Goal: Communication & Community: Ask a question

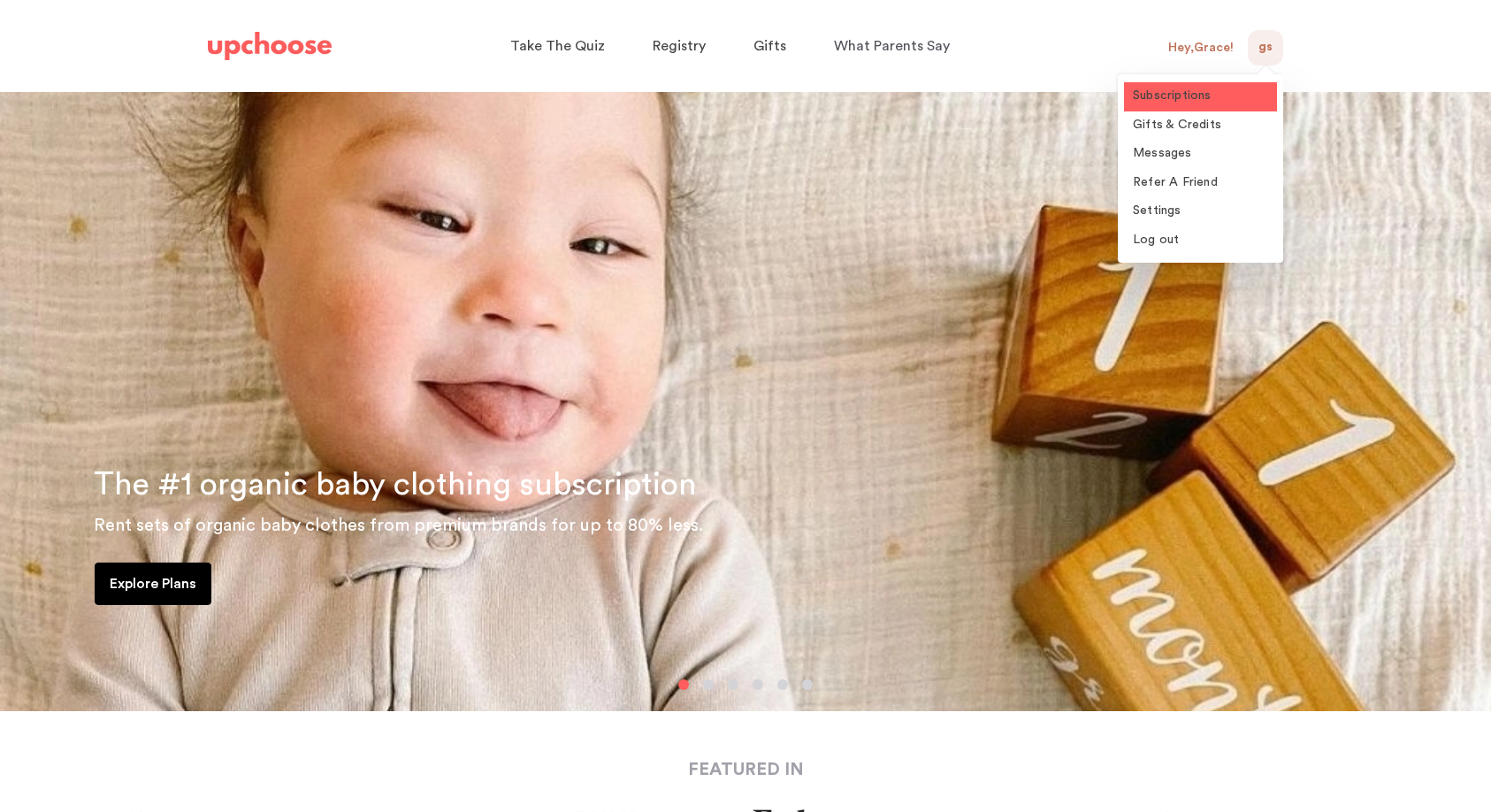
click at [1184, 101] on span "Subscriptions" at bounding box center [1172, 95] width 79 height 12
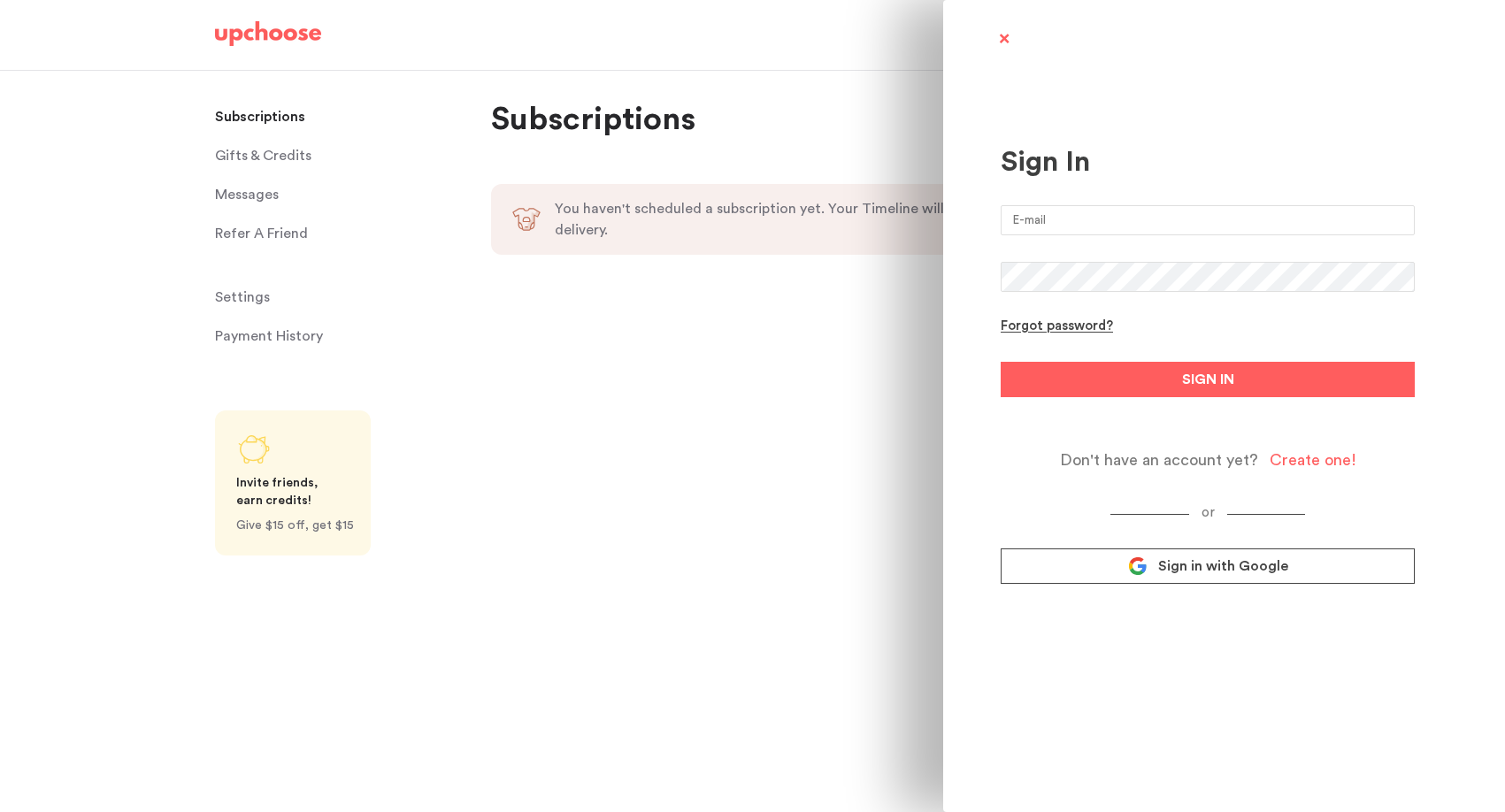
click at [1151, 221] on input "email" at bounding box center [1207, 220] width 414 height 30
type input "[EMAIL_ADDRESS][DOMAIN_NAME]"
click at [1001, 362] on button "SIGN IN" at bounding box center [1207, 379] width 414 height 35
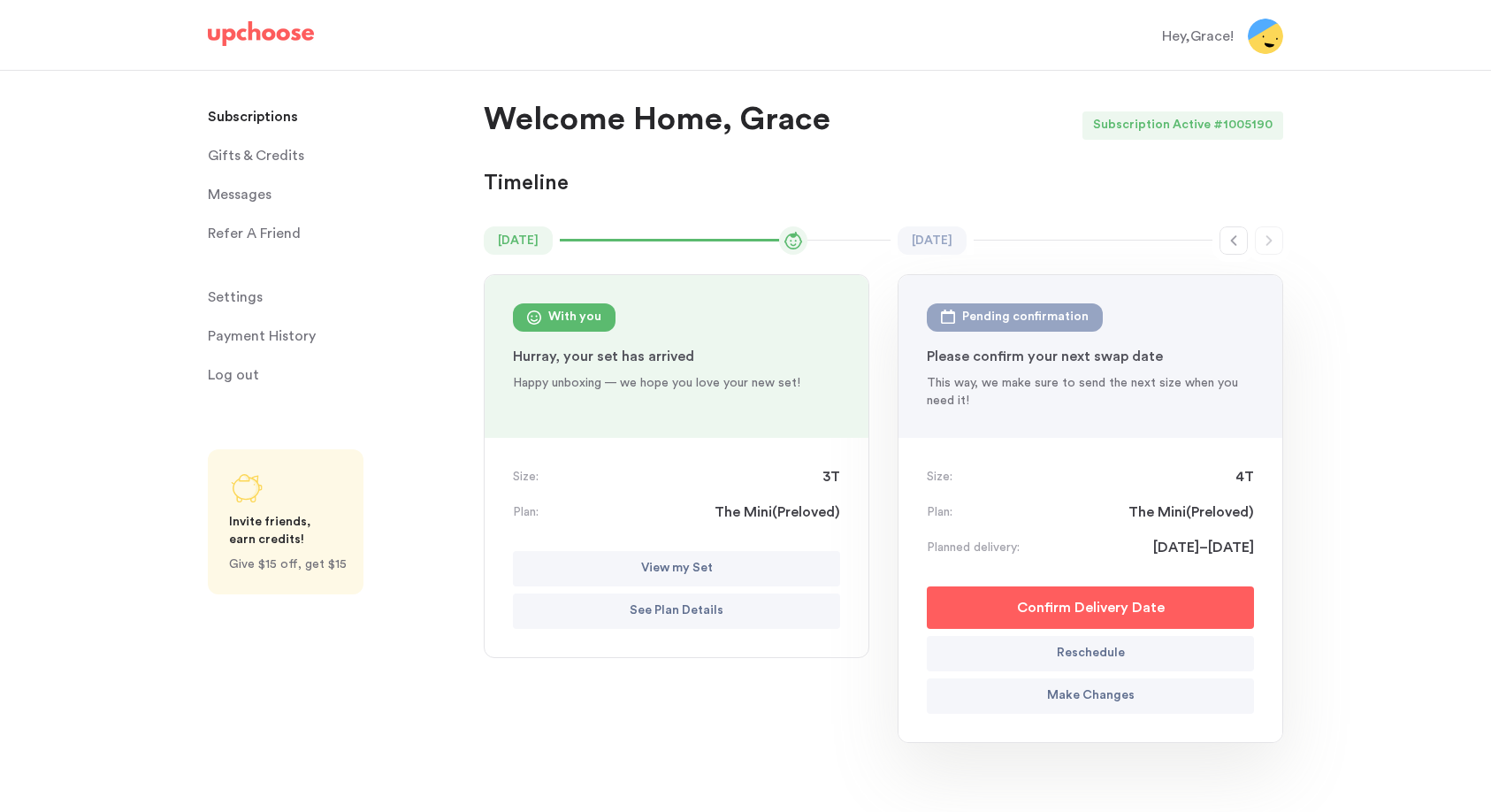
click at [733, 565] on button "View my Set" at bounding box center [677, 568] width 327 height 35
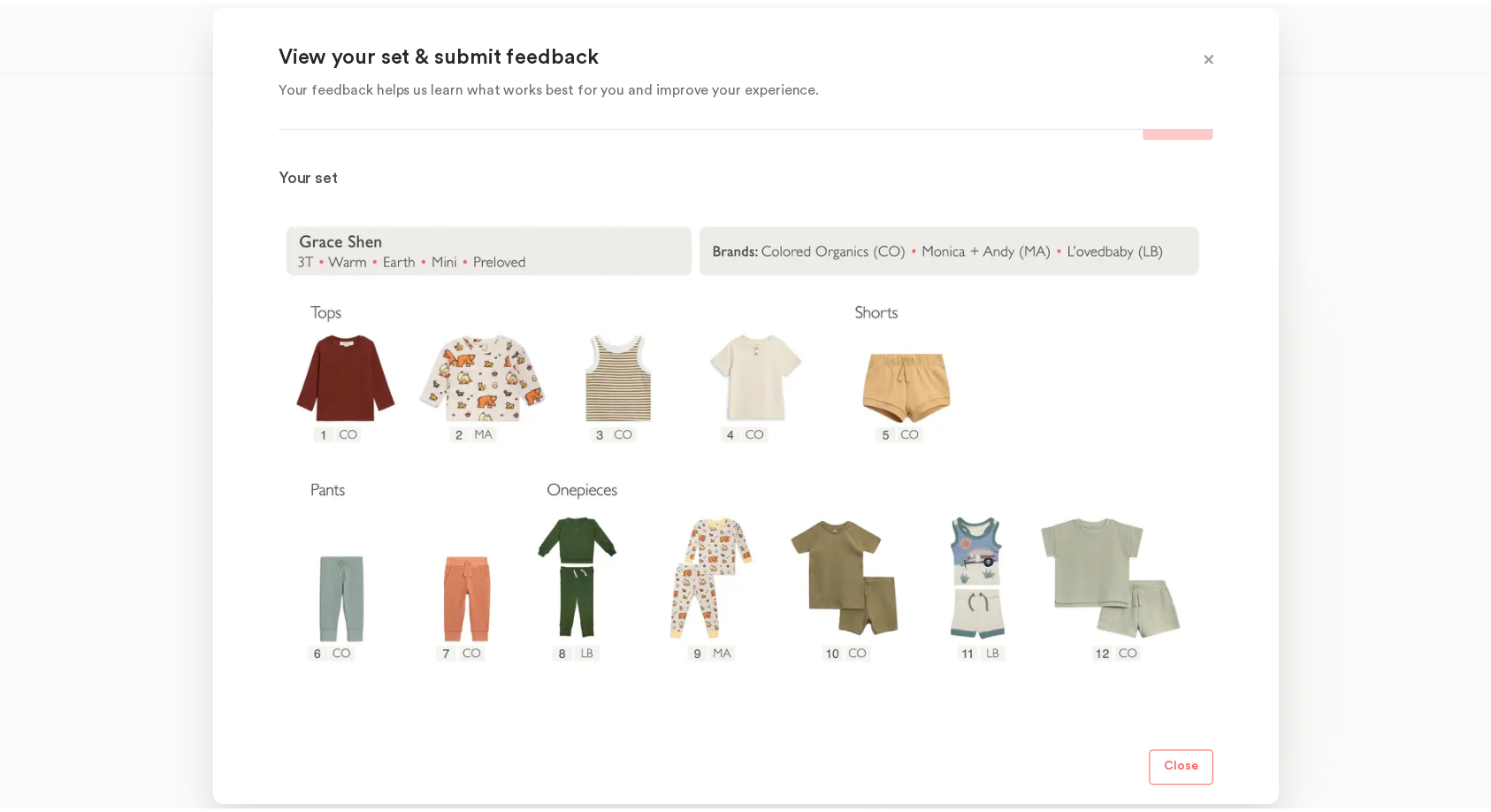
scroll to position [171, 0]
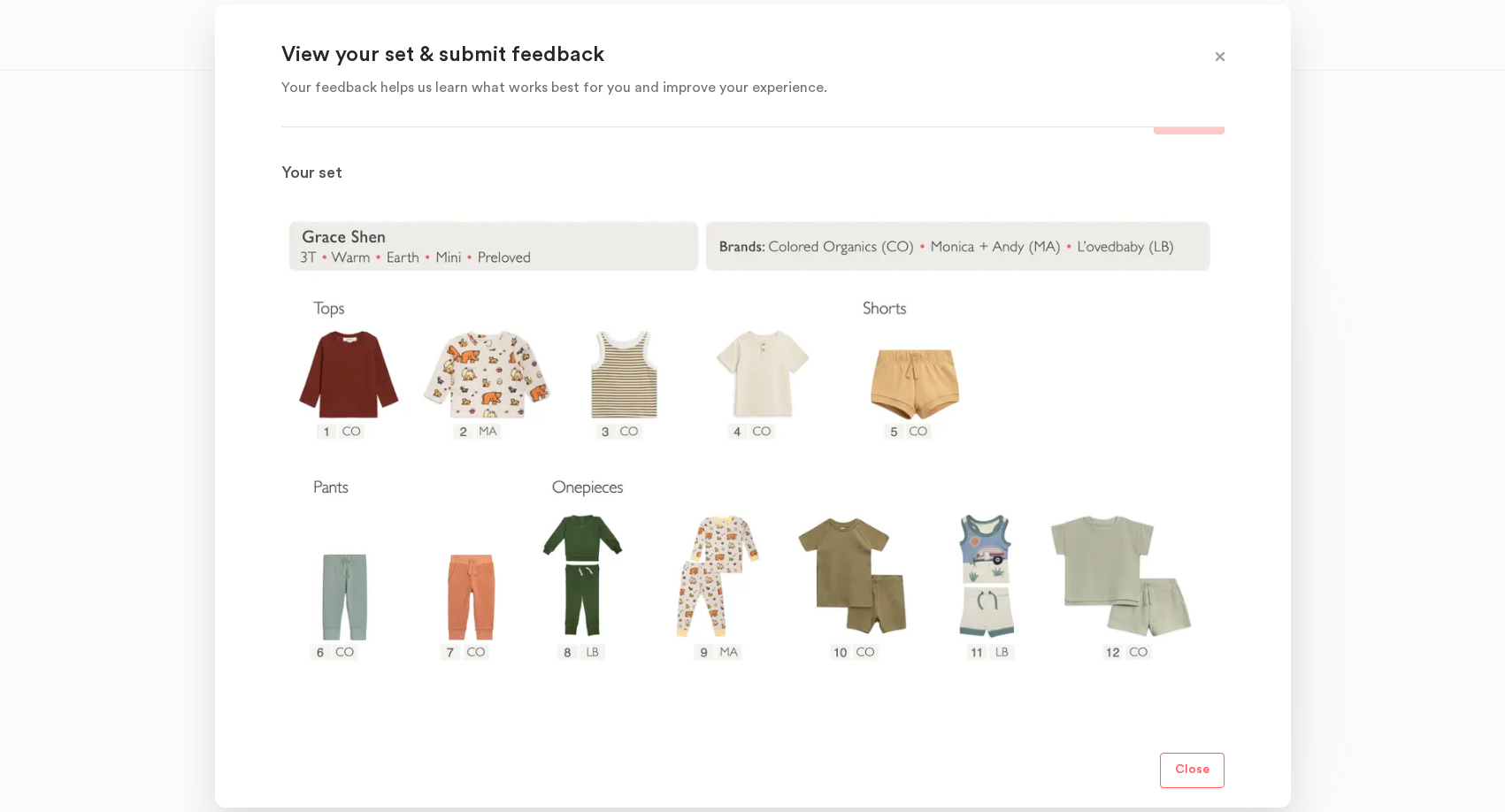
click at [1185, 774] on p "Close" at bounding box center [1192, 770] width 34 height 21
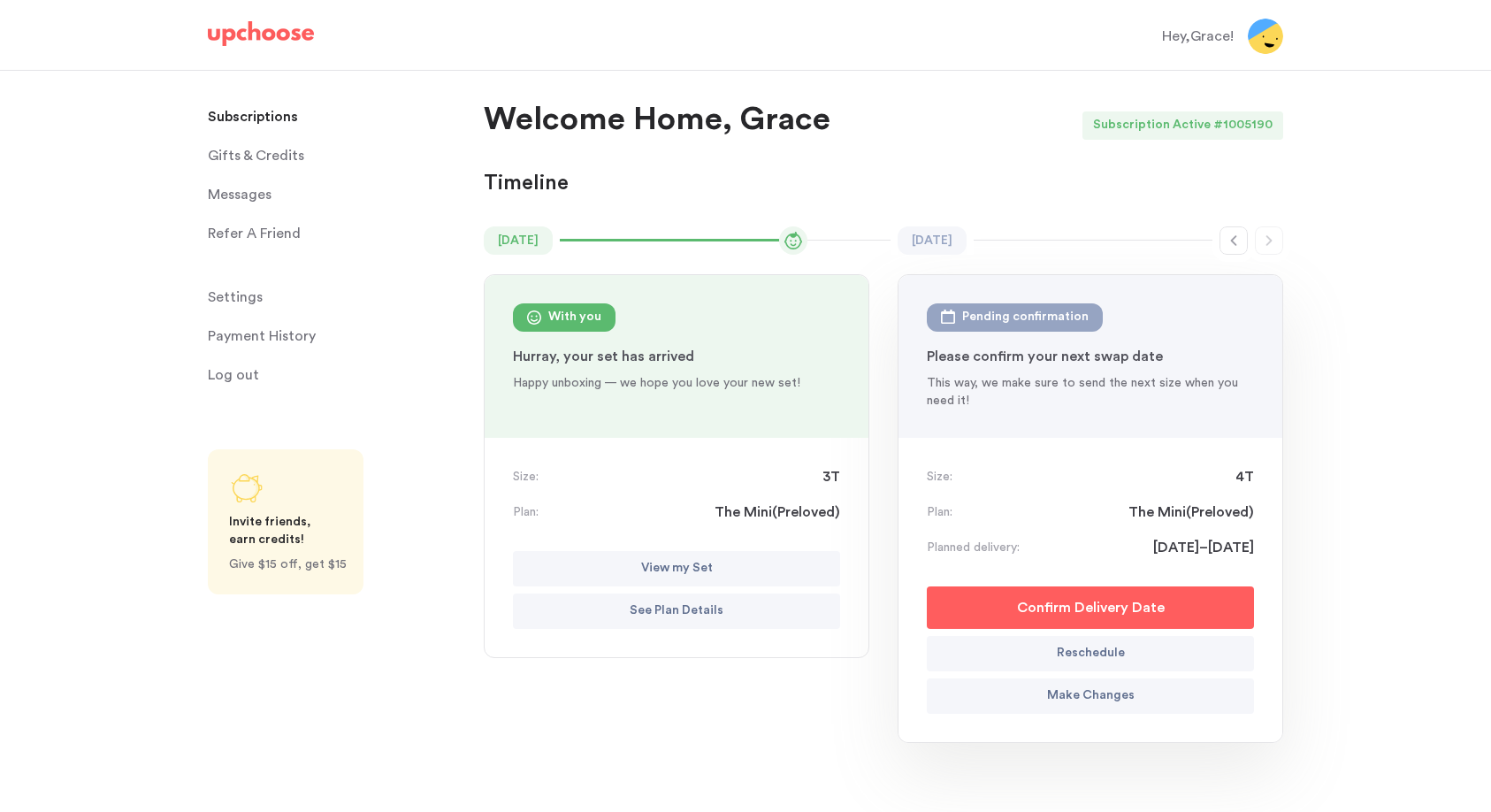
drag, startPoint x: 238, startPoint y: 193, endPoint x: 1230, endPoint y: 0, distance: 1010.6
click at [248, 190] on span "Messages" at bounding box center [239, 194] width 63 height 35
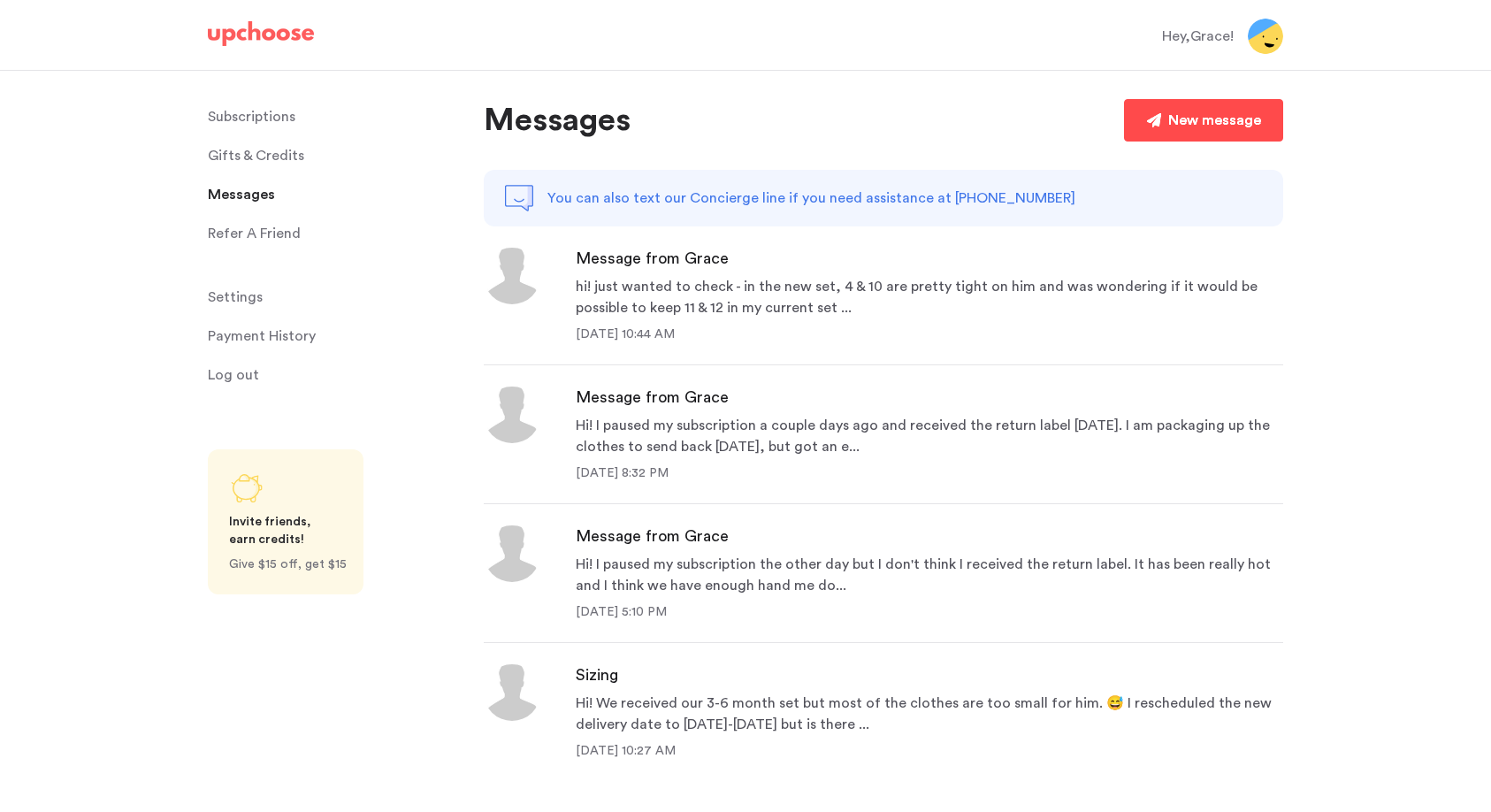
click at [1175, 118] on div "New message" at bounding box center [1215, 120] width 93 height 21
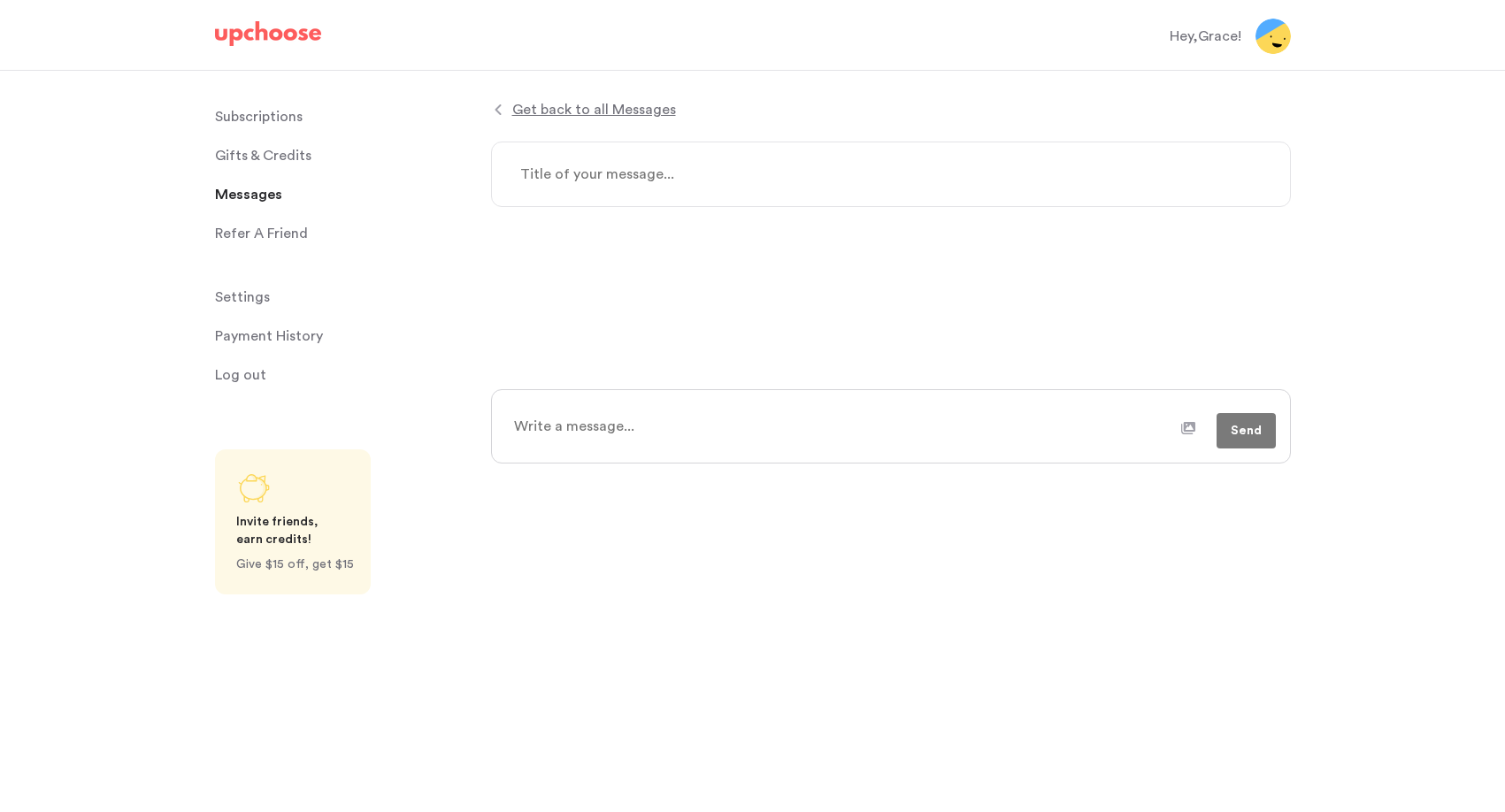
click at [774, 177] on textarea at bounding box center [891, 174] width 800 height 65
type textarea "x"
type textarea "h"
type textarea "x"
type textarea "hi"
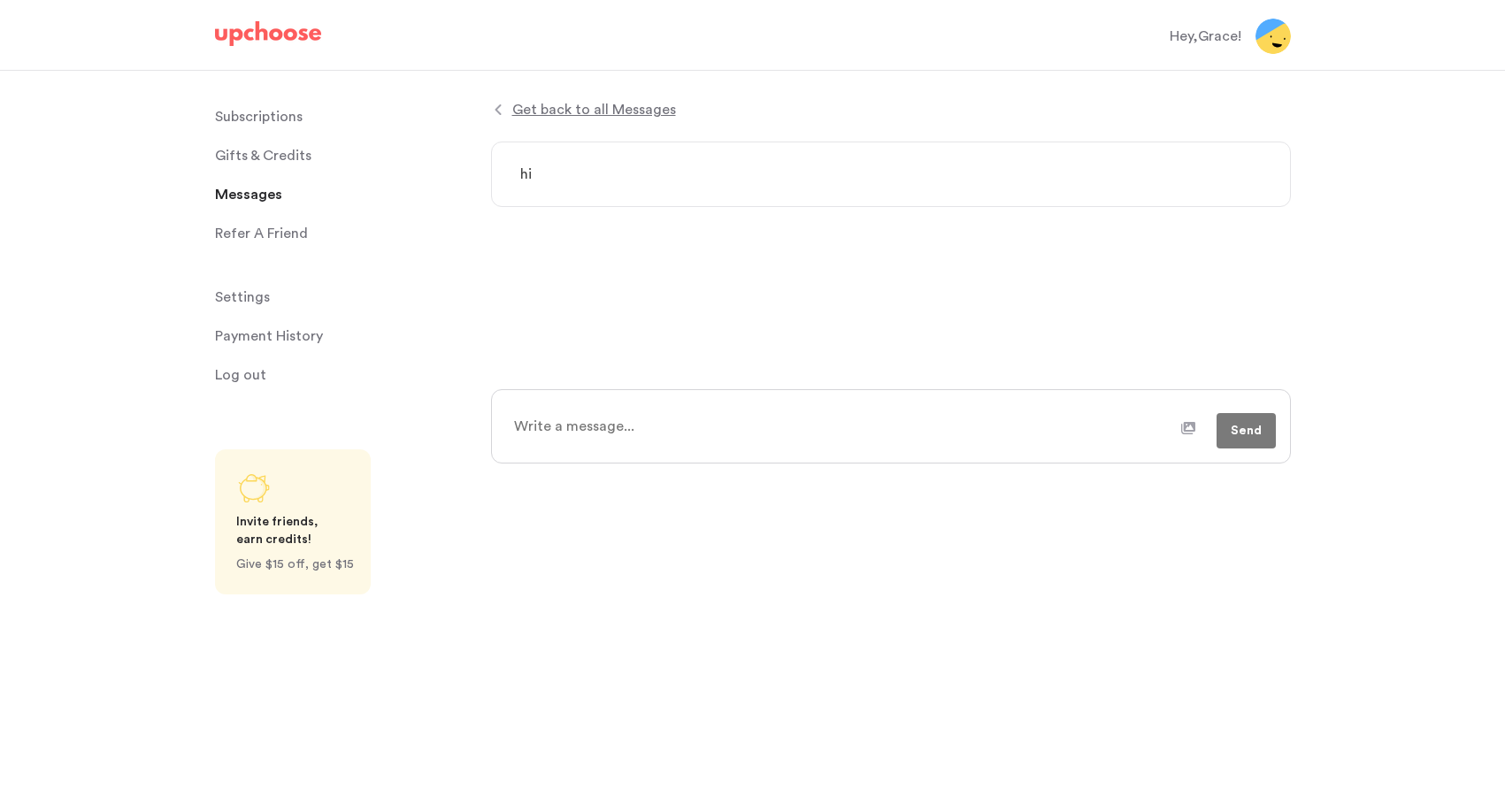
type textarea "x"
type textarea "hi!"
type textarea "x"
type textarea "hi!"
type textarea "x"
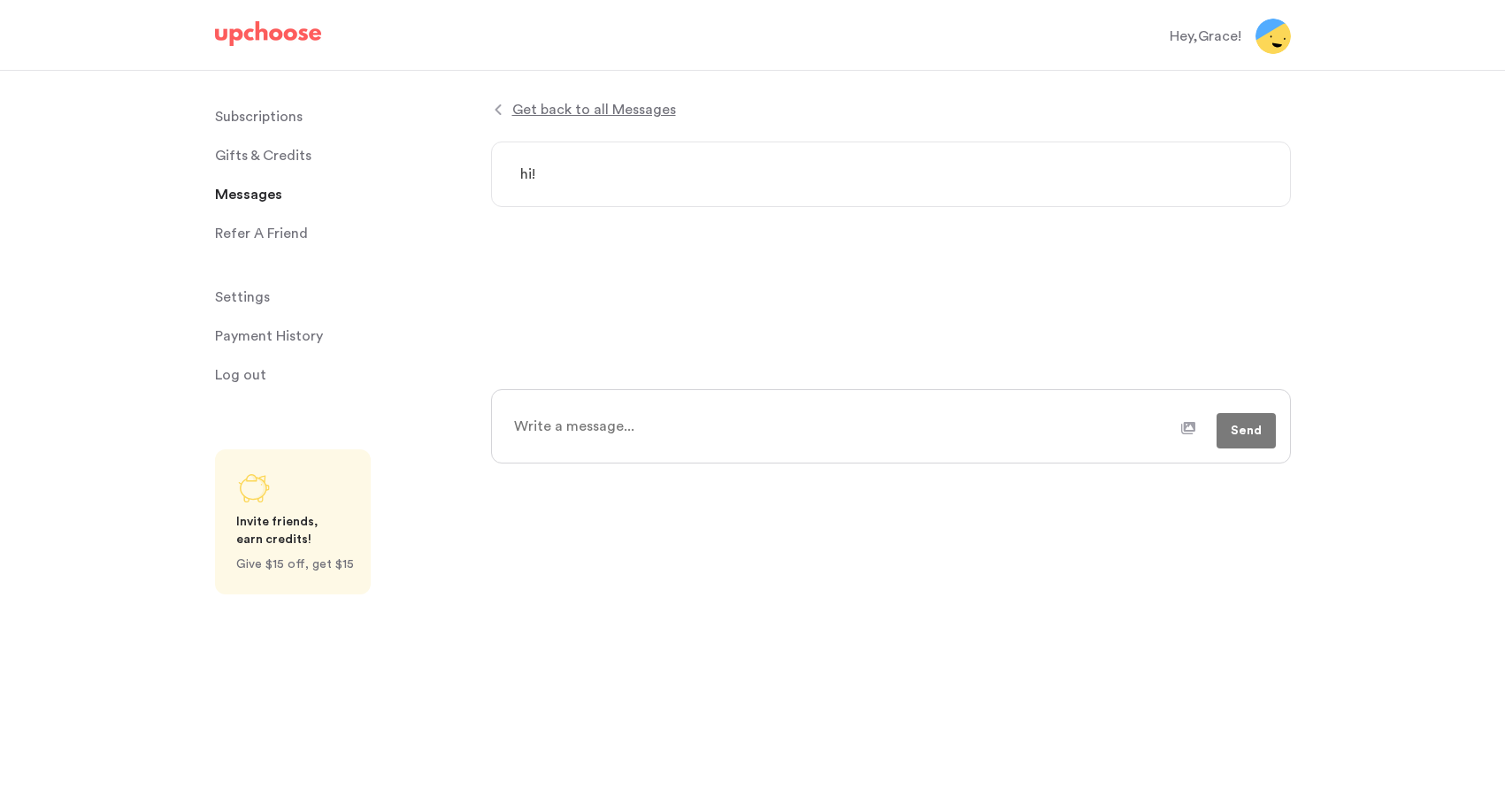
type textarea "hi!"
type textarea "x"
type textarea "hi"
type textarea "x"
type textarea "h"
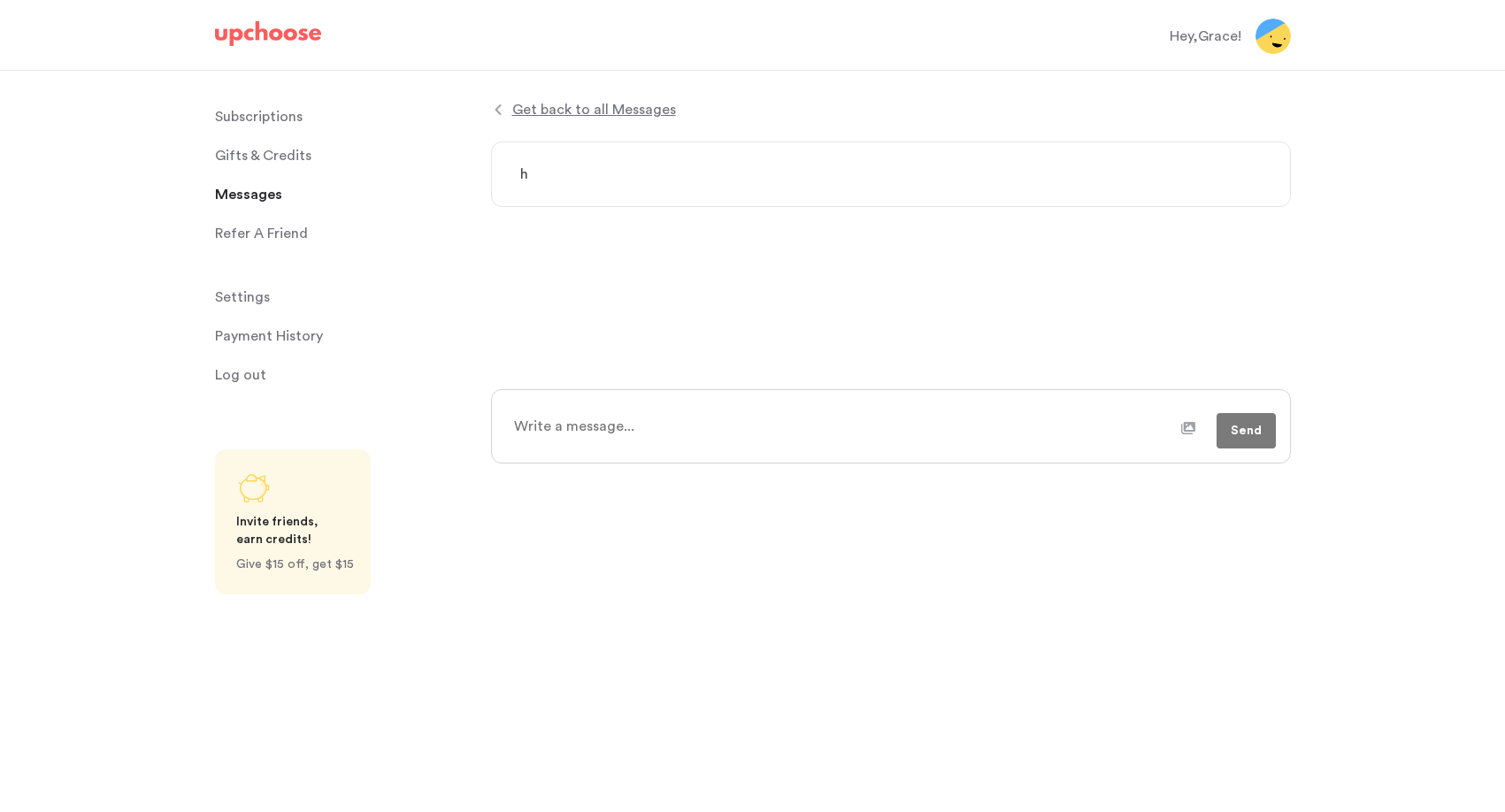
type textarea "x"
type textarea "hi"
type textarea "x"
type textarea "hi!"
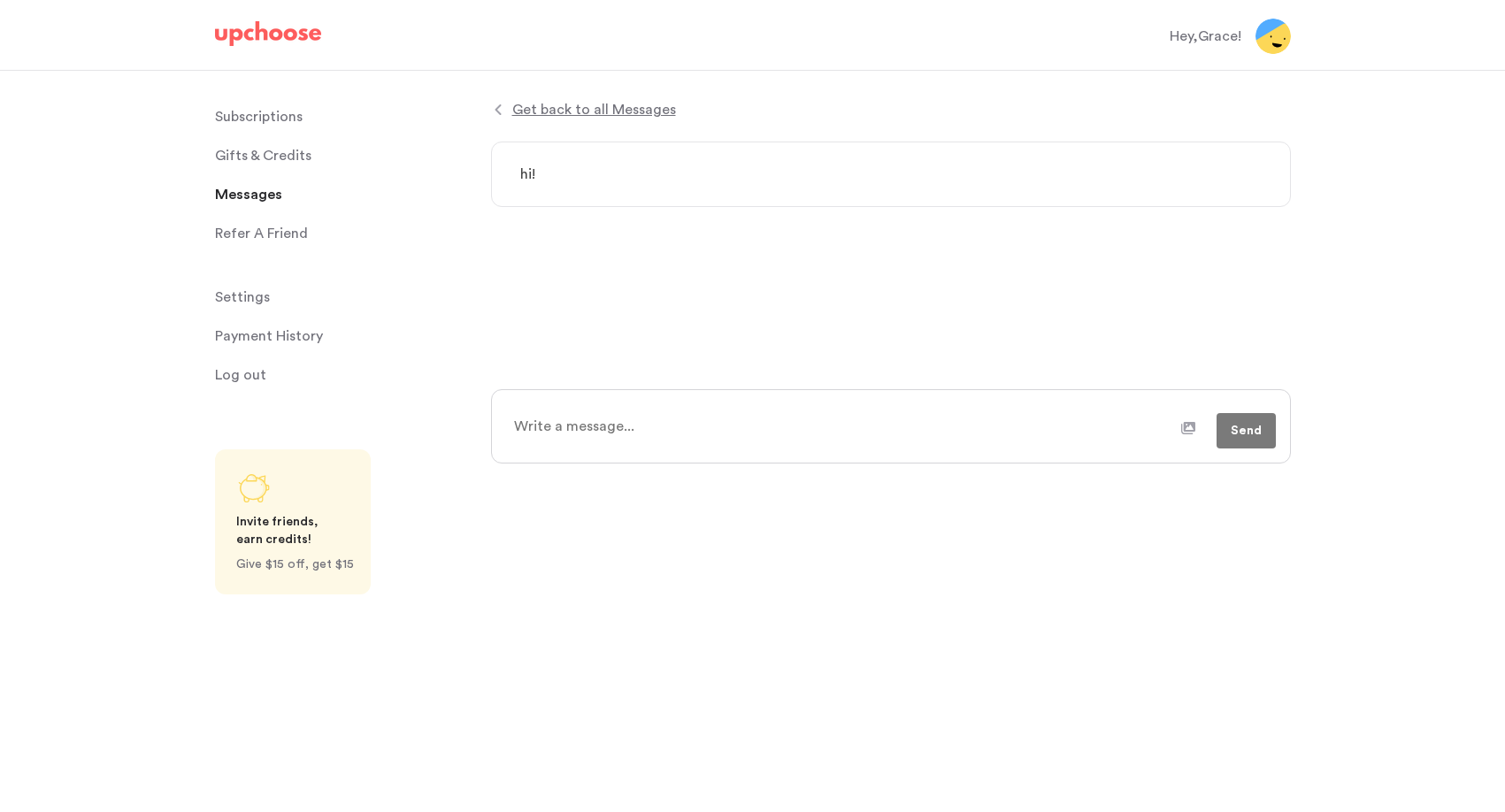
click at [564, 414] on textarea at bounding box center [841, 427] width 678 height 45
type textarea "x"
type textarea "h"
type textarea "x"
type textarea "he"
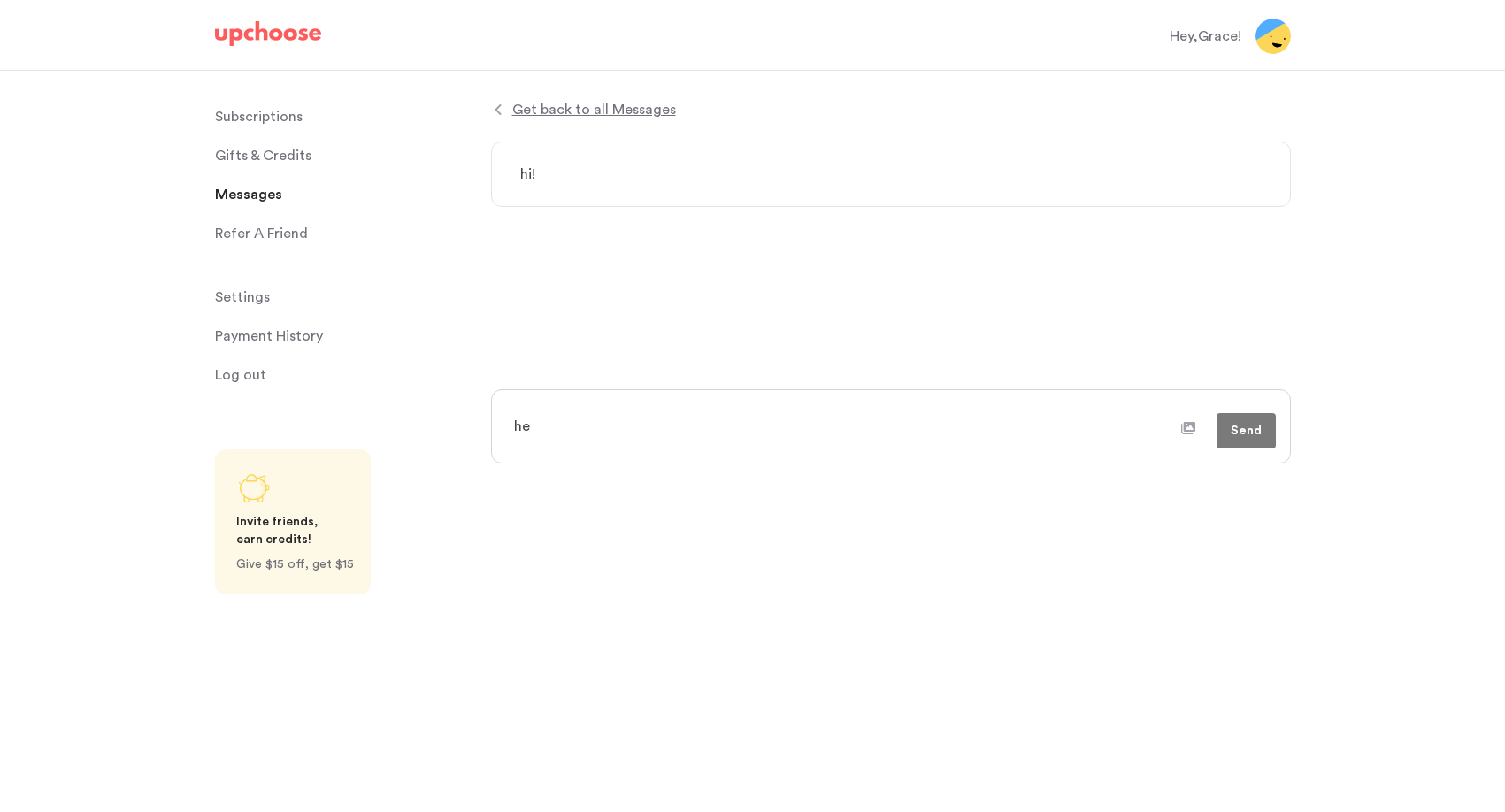
type textarea "x"
type textarea "hel"
type textarea "x"
type textarea "hell"
type textarea "x"
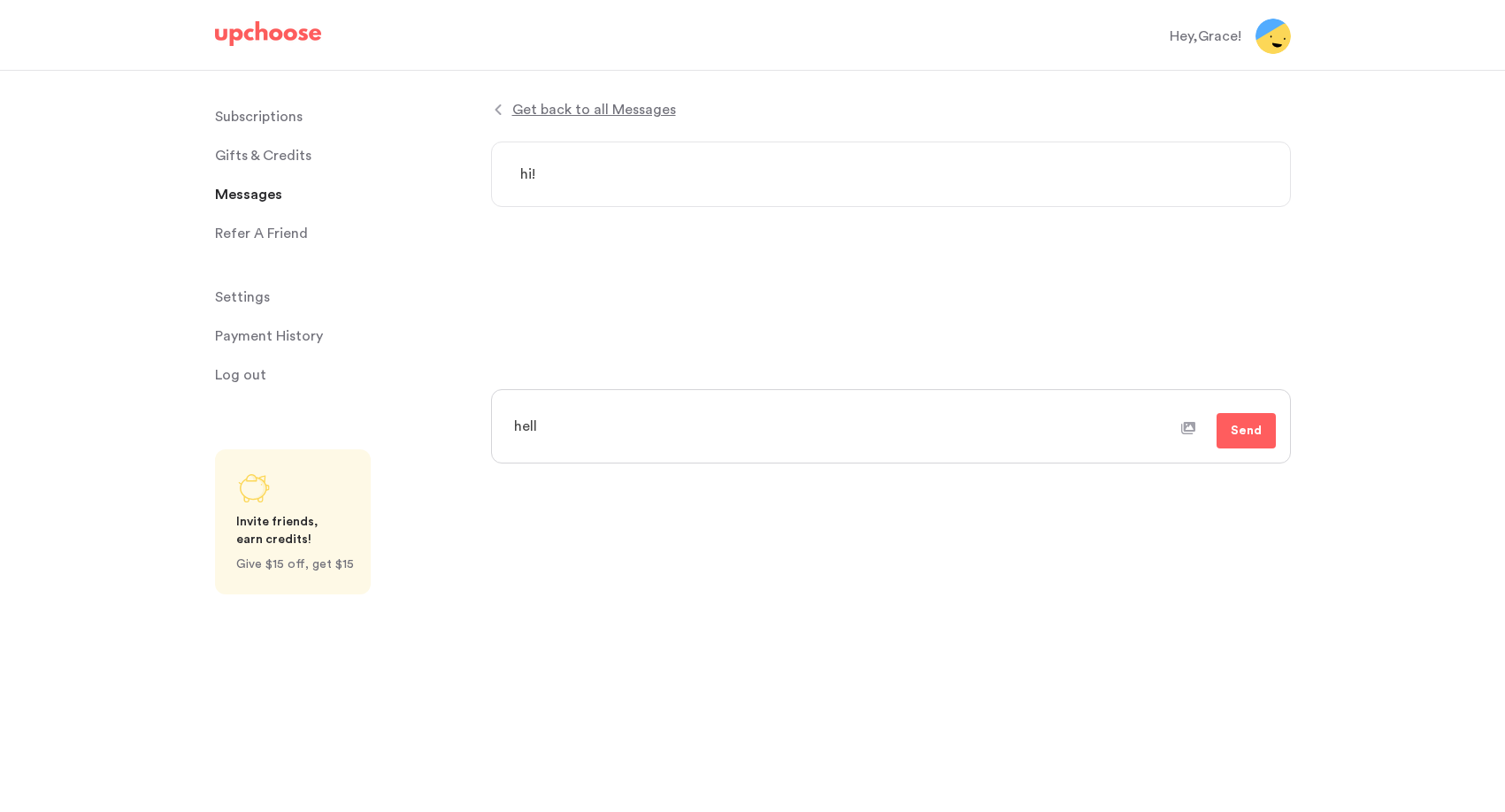
type textarea "hello"
type textarea "x"
type textarea "hello!"
type textarea "x"
type textarea "hello!"
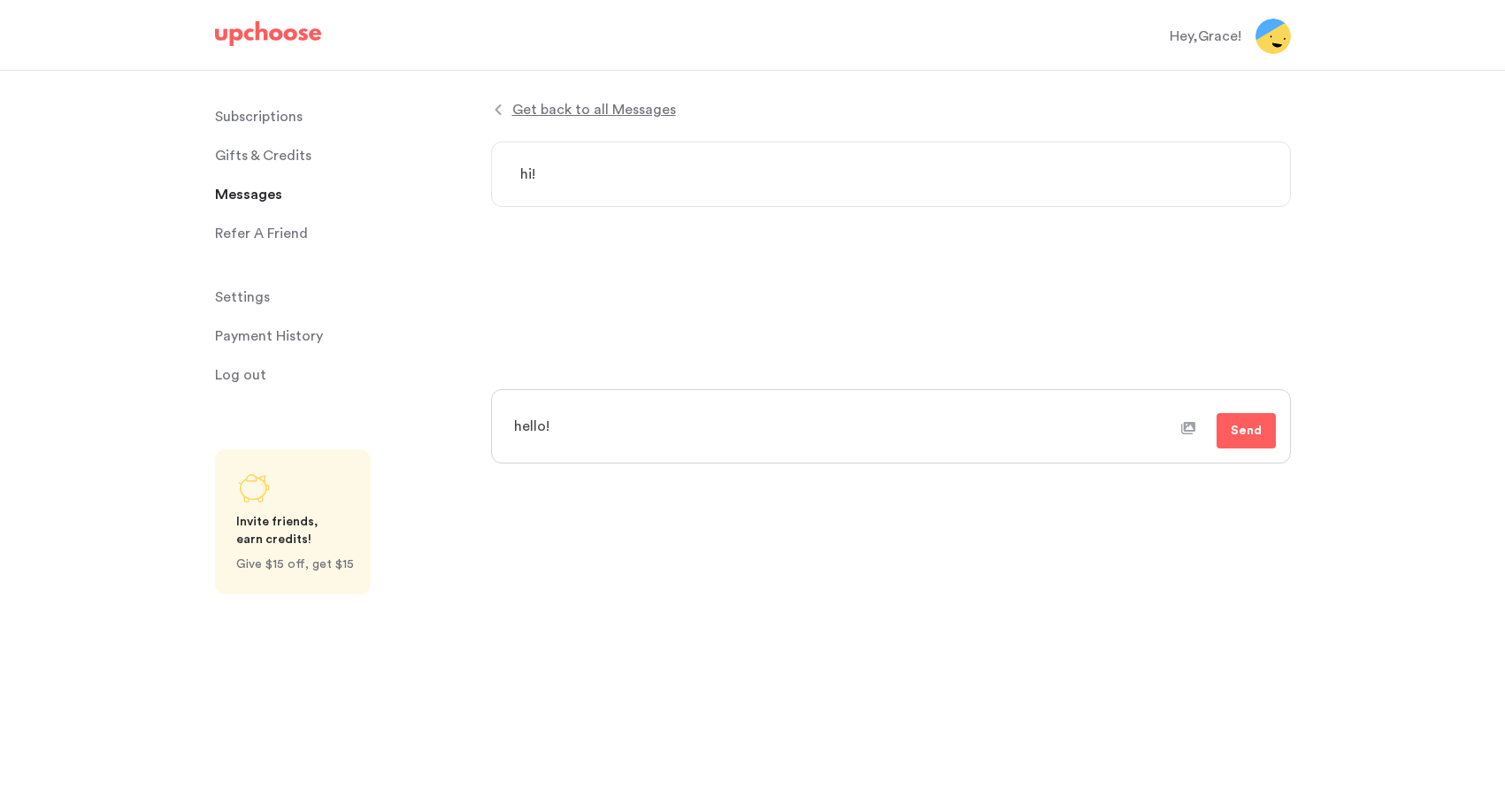
type textarea "x"
type textarea "hello! i"
type textarea "x"
type textarea "hello! it"
type textarea "x"
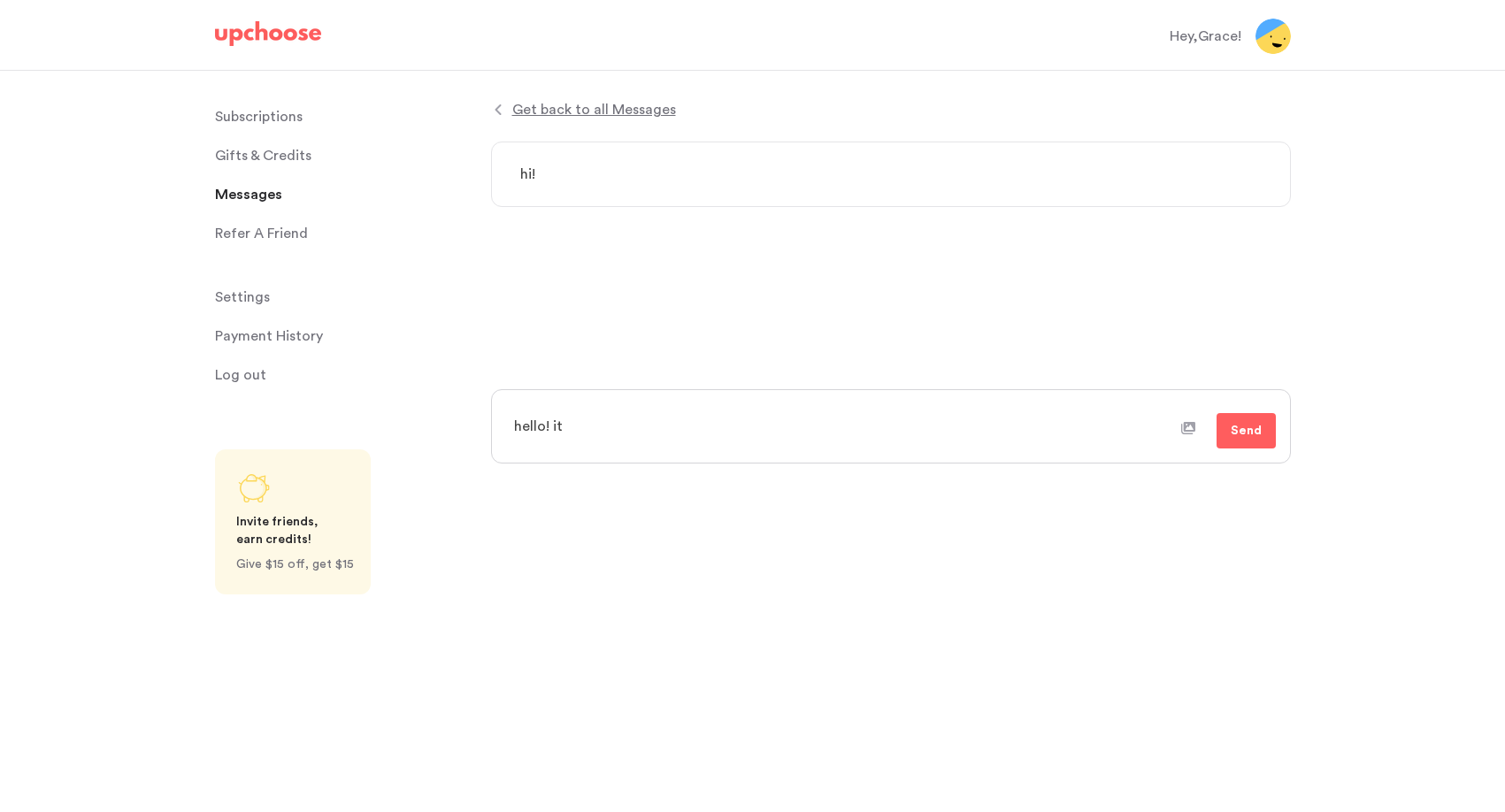
type textarea "hello! it'"
type textarea "x"
type textarea "hello! it's"
type textarea "x"
type textarea "hello! it's"
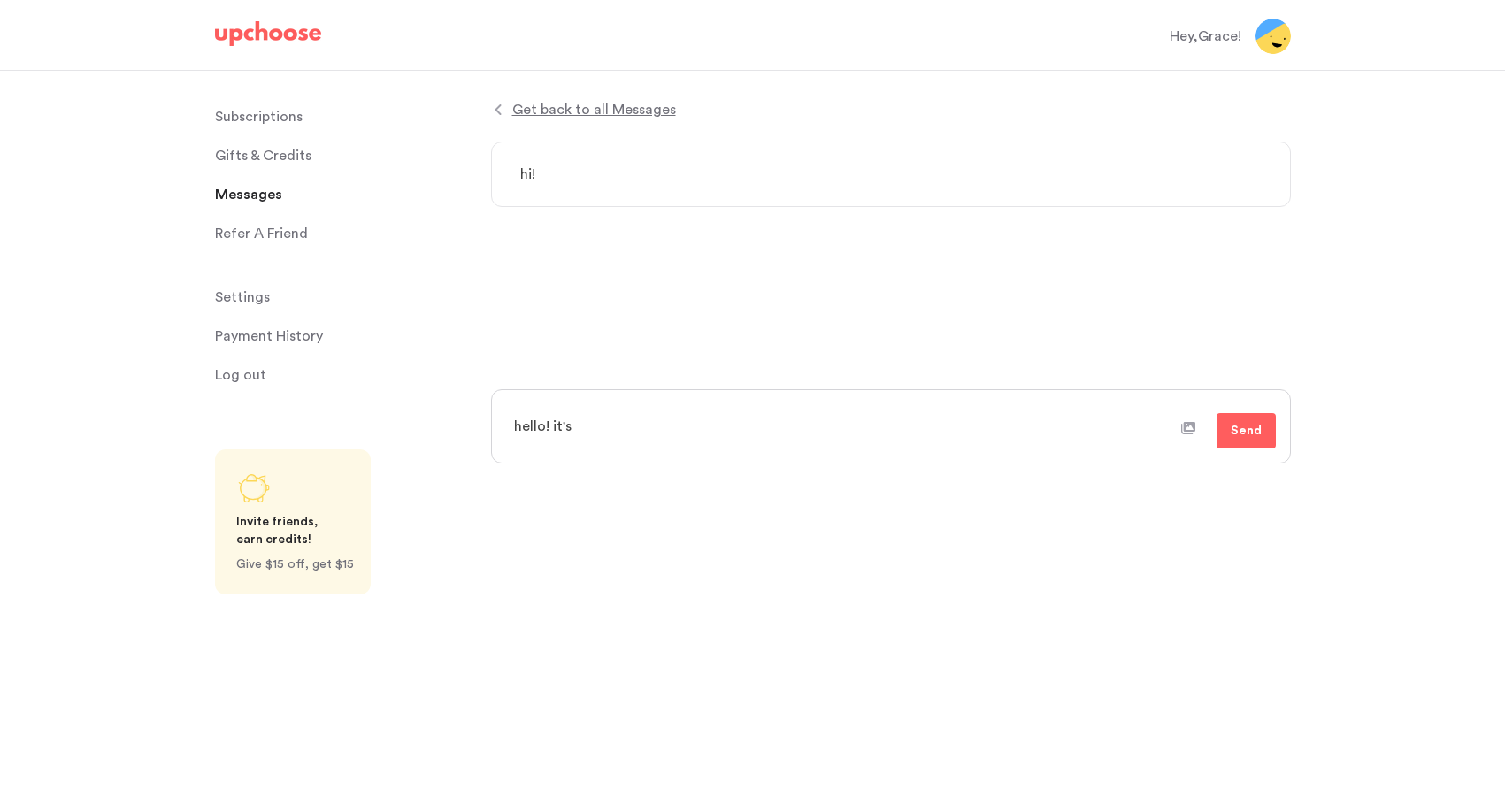
type textarea "x"
type textarea "hello! it's b"
type textarea "x"
type textarea "hello! it's be"
type textarea "x"
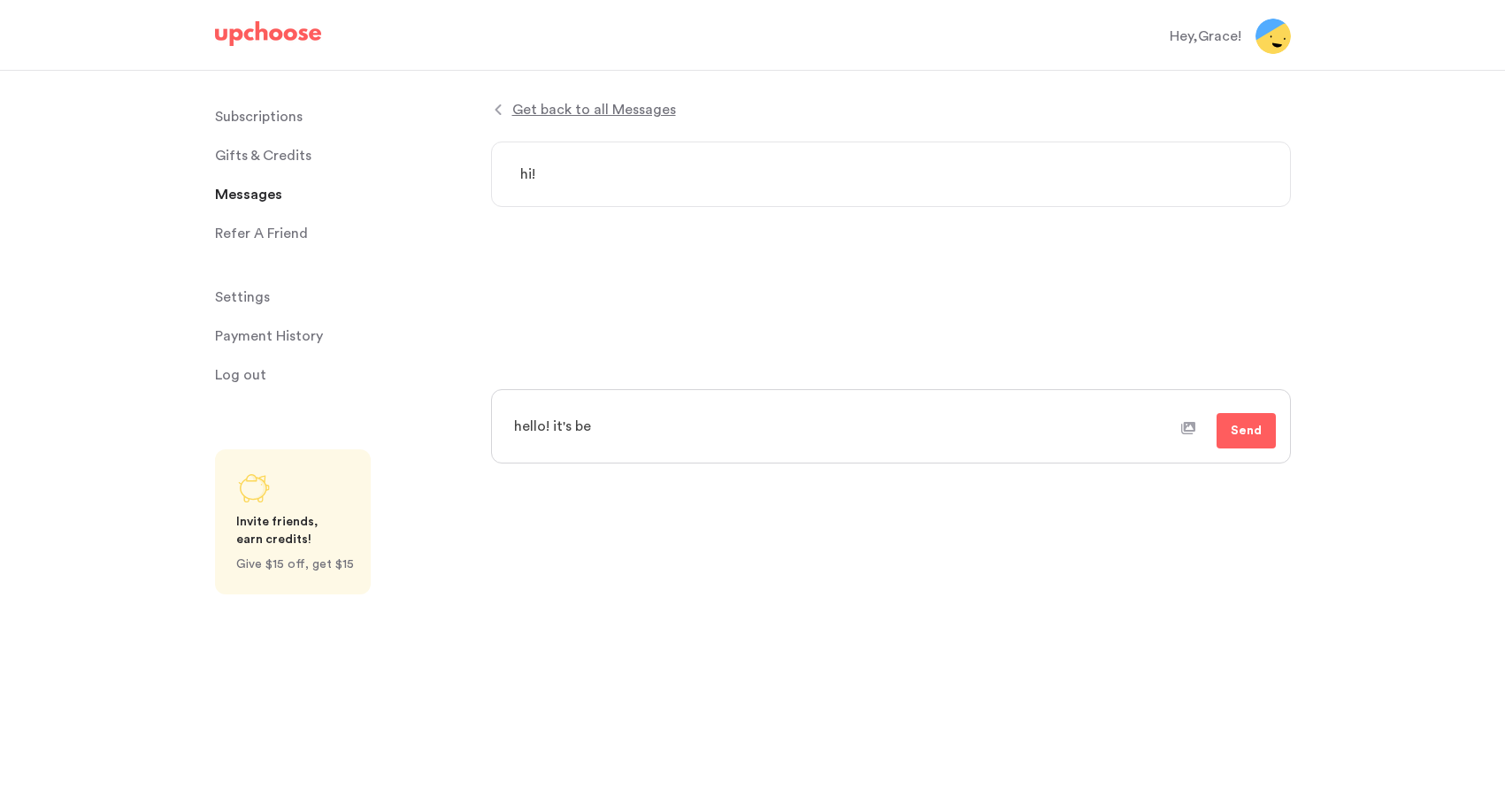
type textarea "hello! it's bee"
type textarea "x"
type textarea "hello! it's been"
type textarea "x"
type textarea "hello! it's been v"
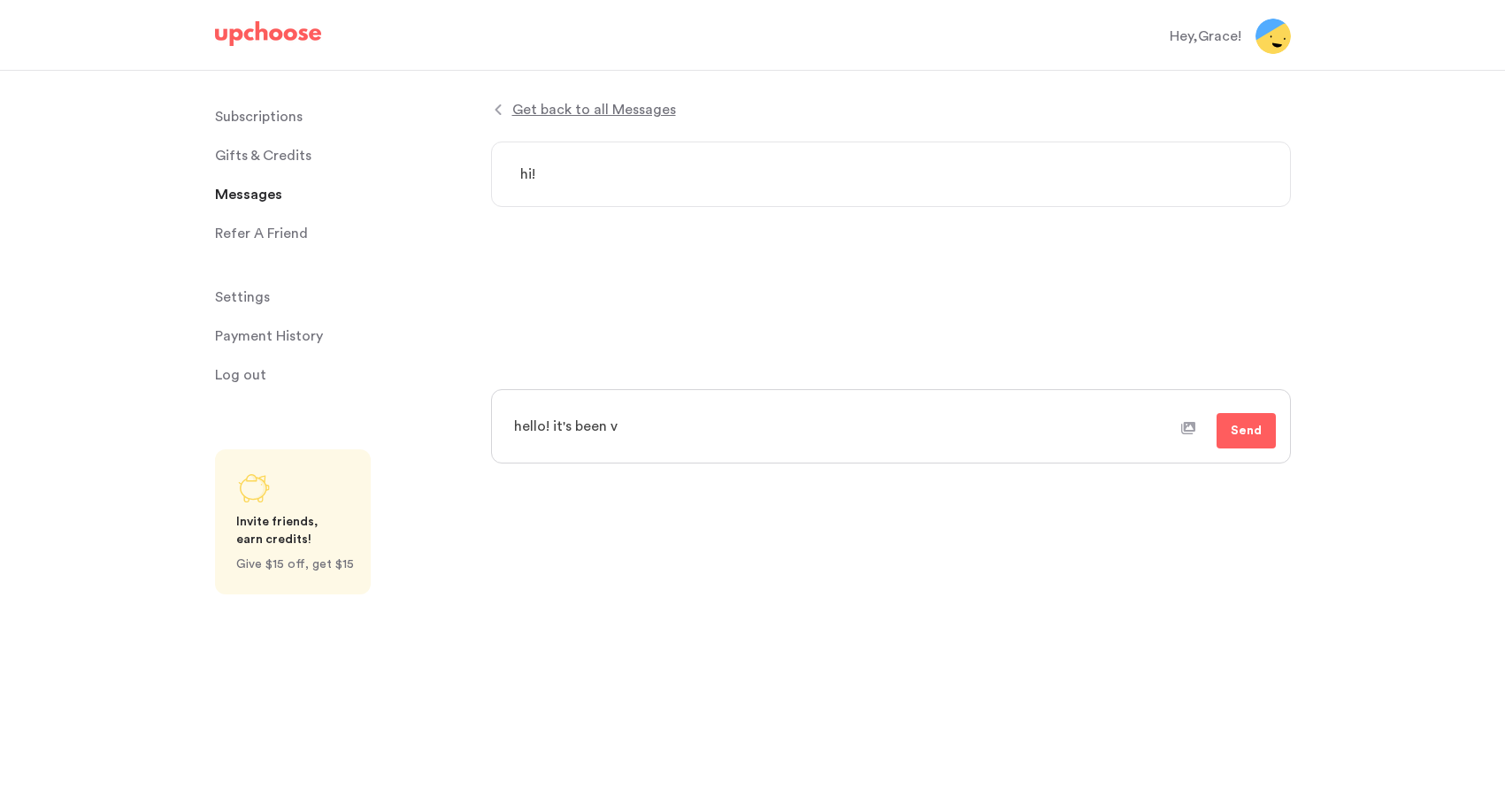
type textarea "x"
type textarea "hello! it's been ve"
type textarea "x"
type textarea "hello! it's been ver"
type textarea "x"
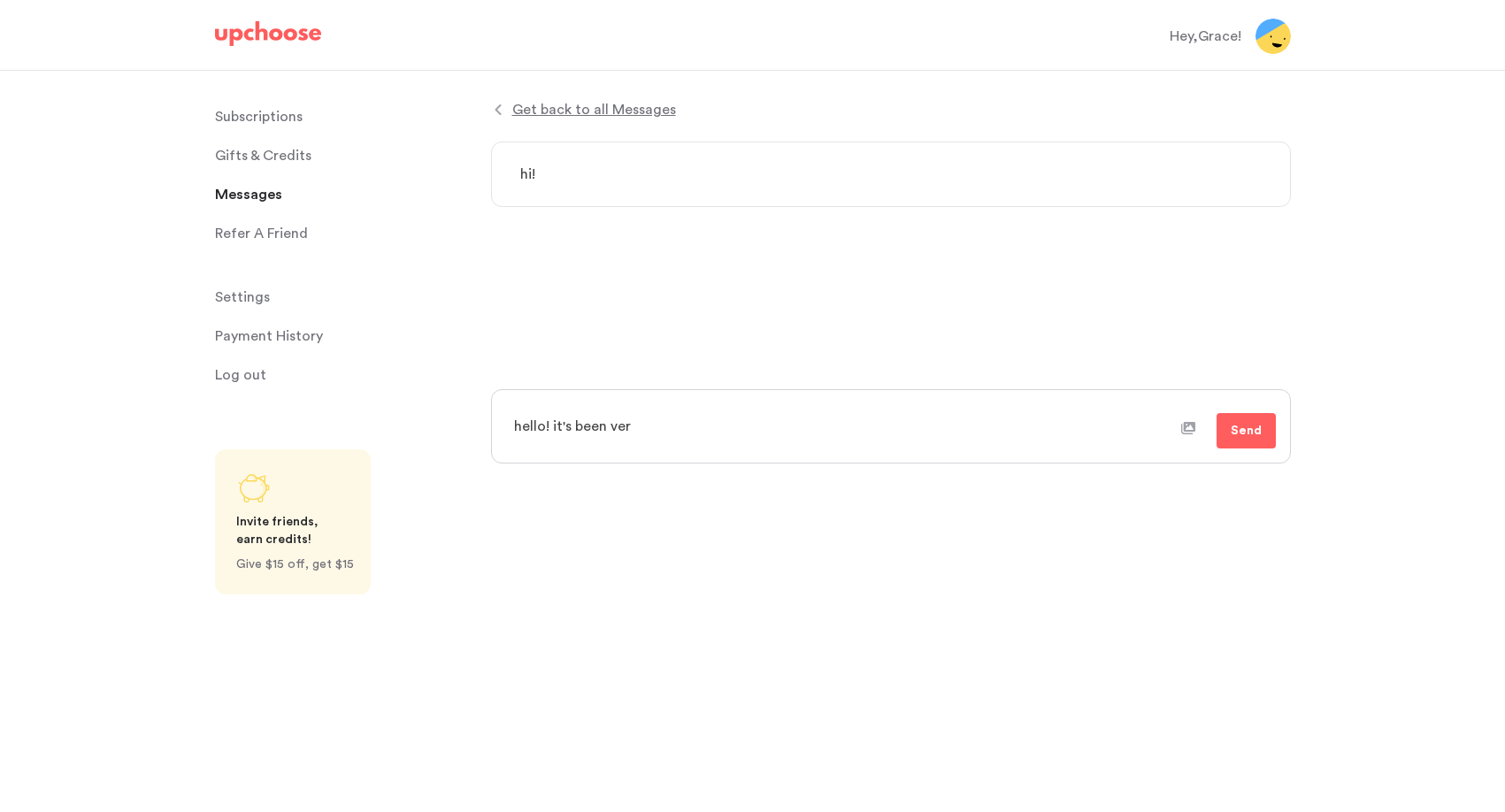
type textarea "hello! it's been very"
type textarea "x"
type textarea "hello! it's been very"
type textarea "x"
type textarea "hello! it's been very w"
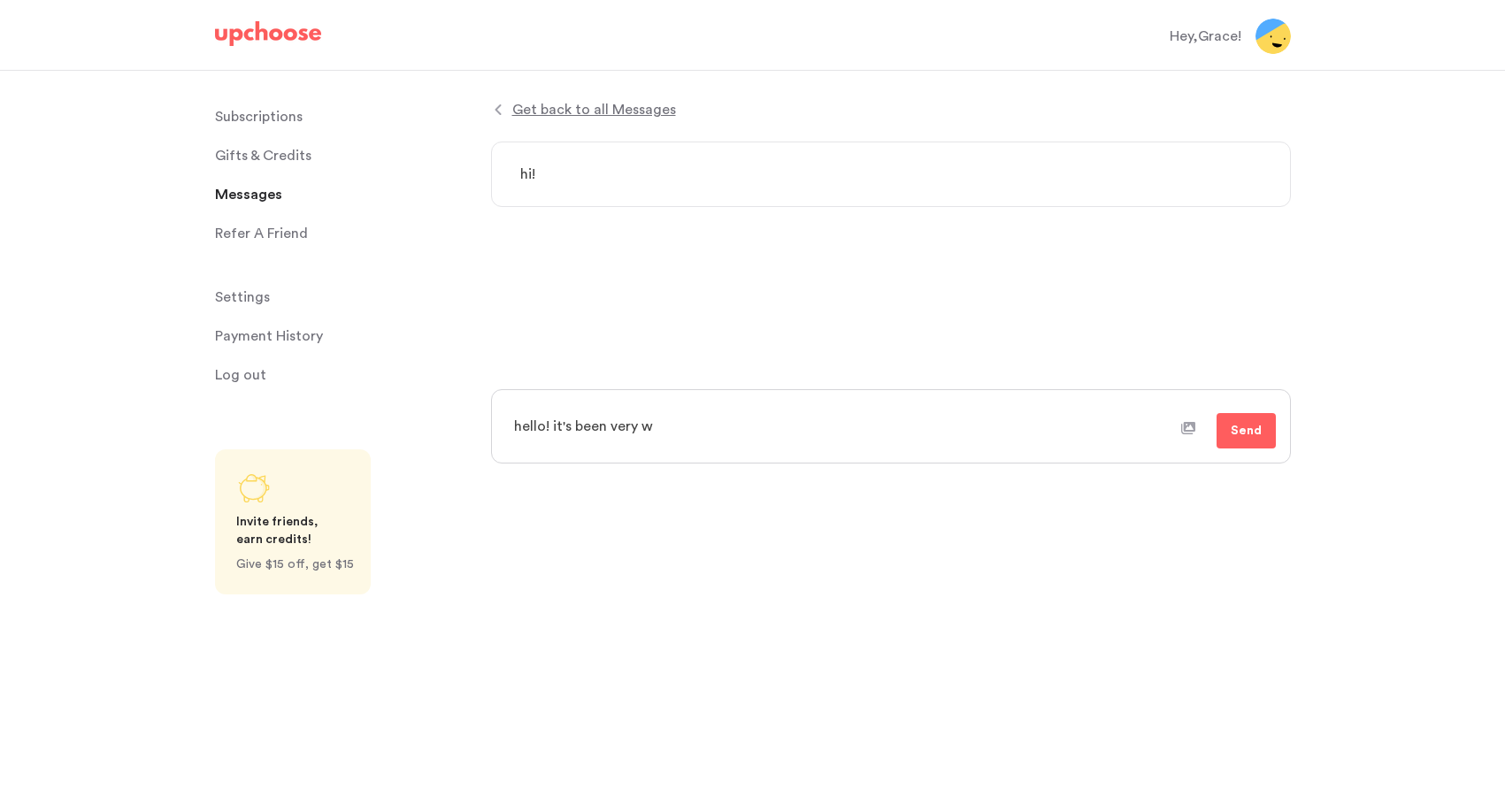
type textarea "x"
type textarea "hello! it's been very wa"
type textarea "x"
type textarea "hello! it's been very warm"
type textarea "x"
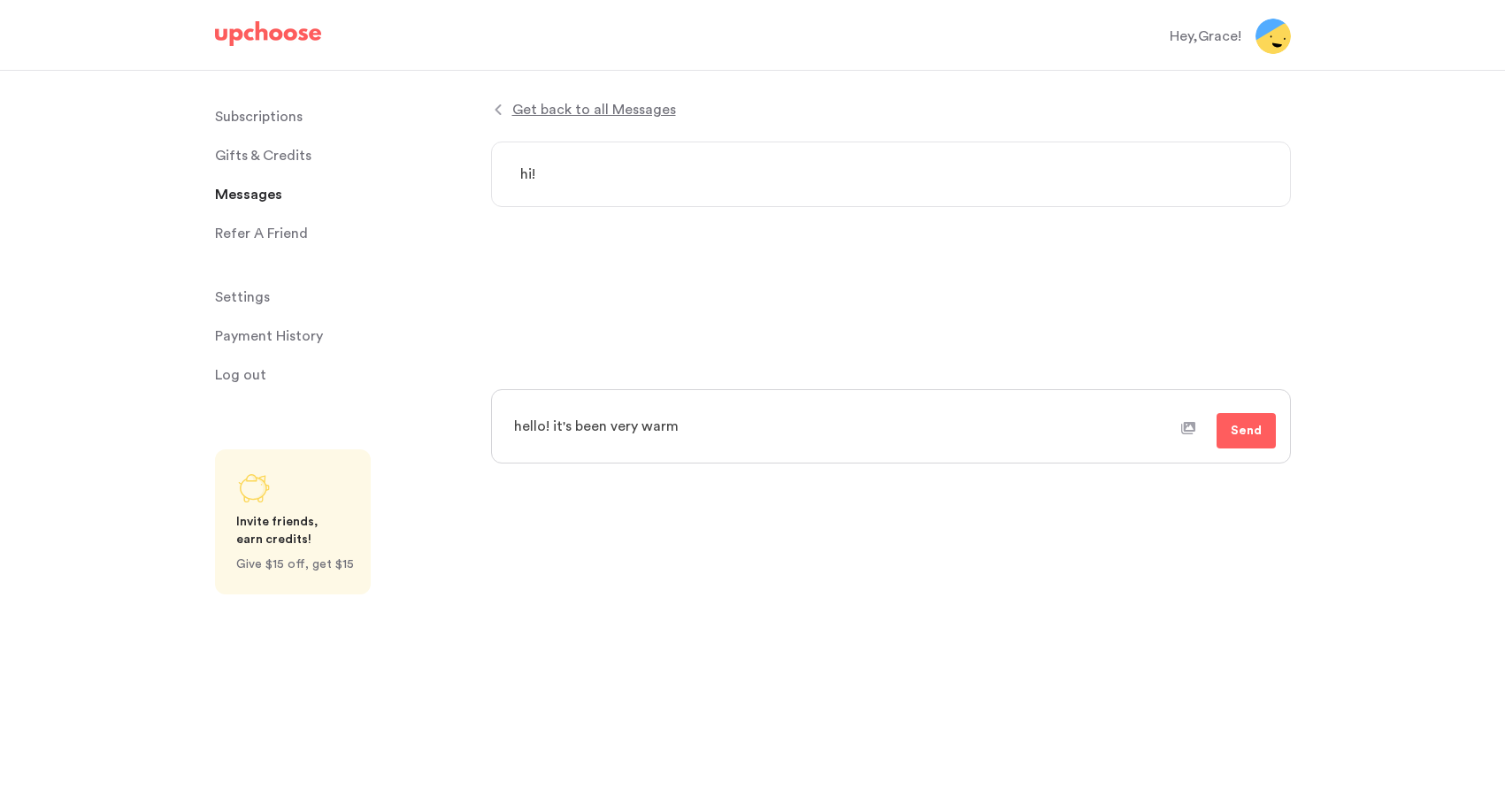
type textarea "hello! it's been very warm i"
type textarea "x"
type textarea "hello! it's been very warm in"
type textarea "x"
type textarea "hello! it's been very warm in"
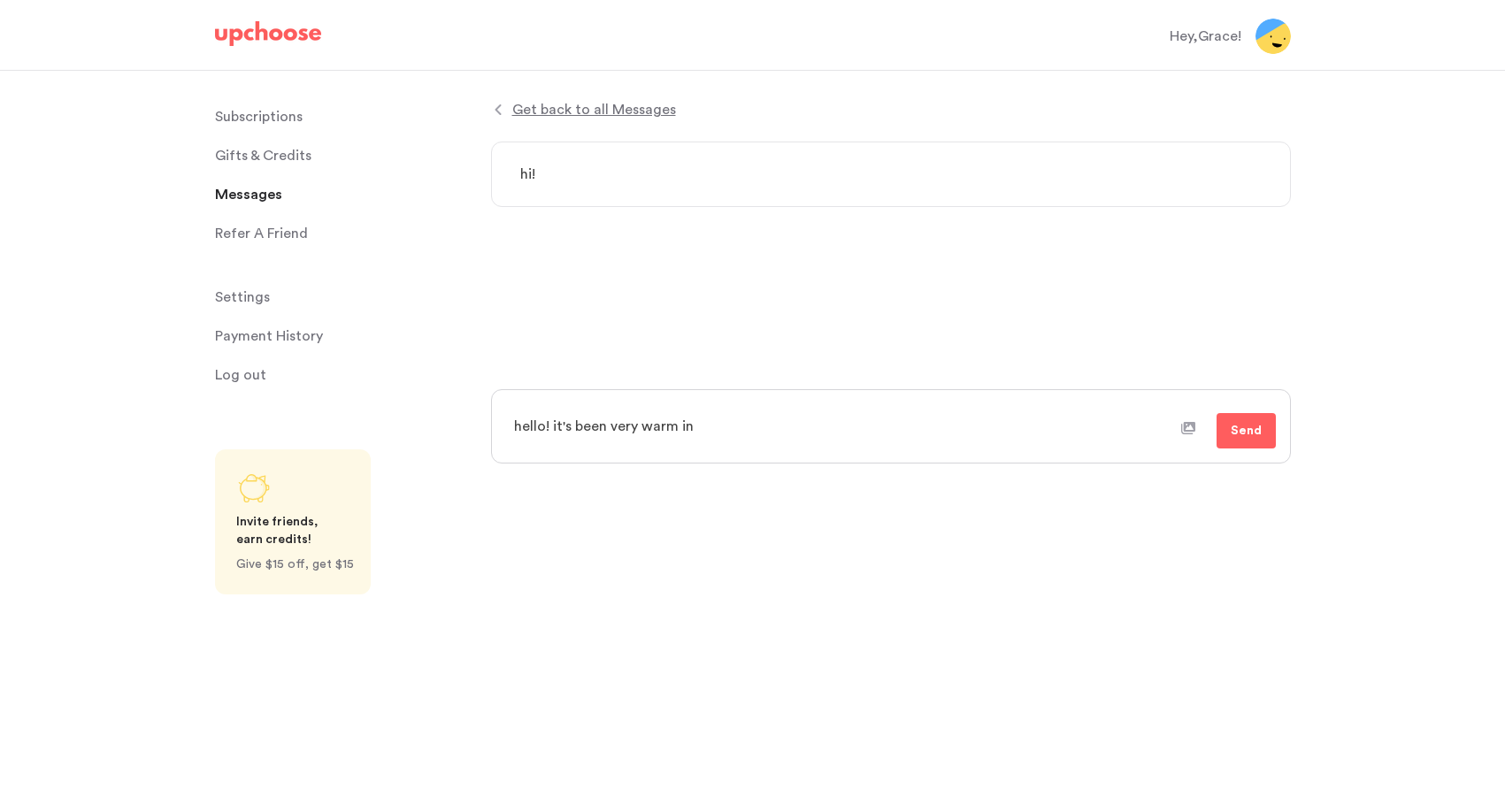
type textarea "x"
type textarea "hello! it's been very warm in l"
type textarea "x"
type textarea "hello! it's been very warm in lo"
type textarea "x"
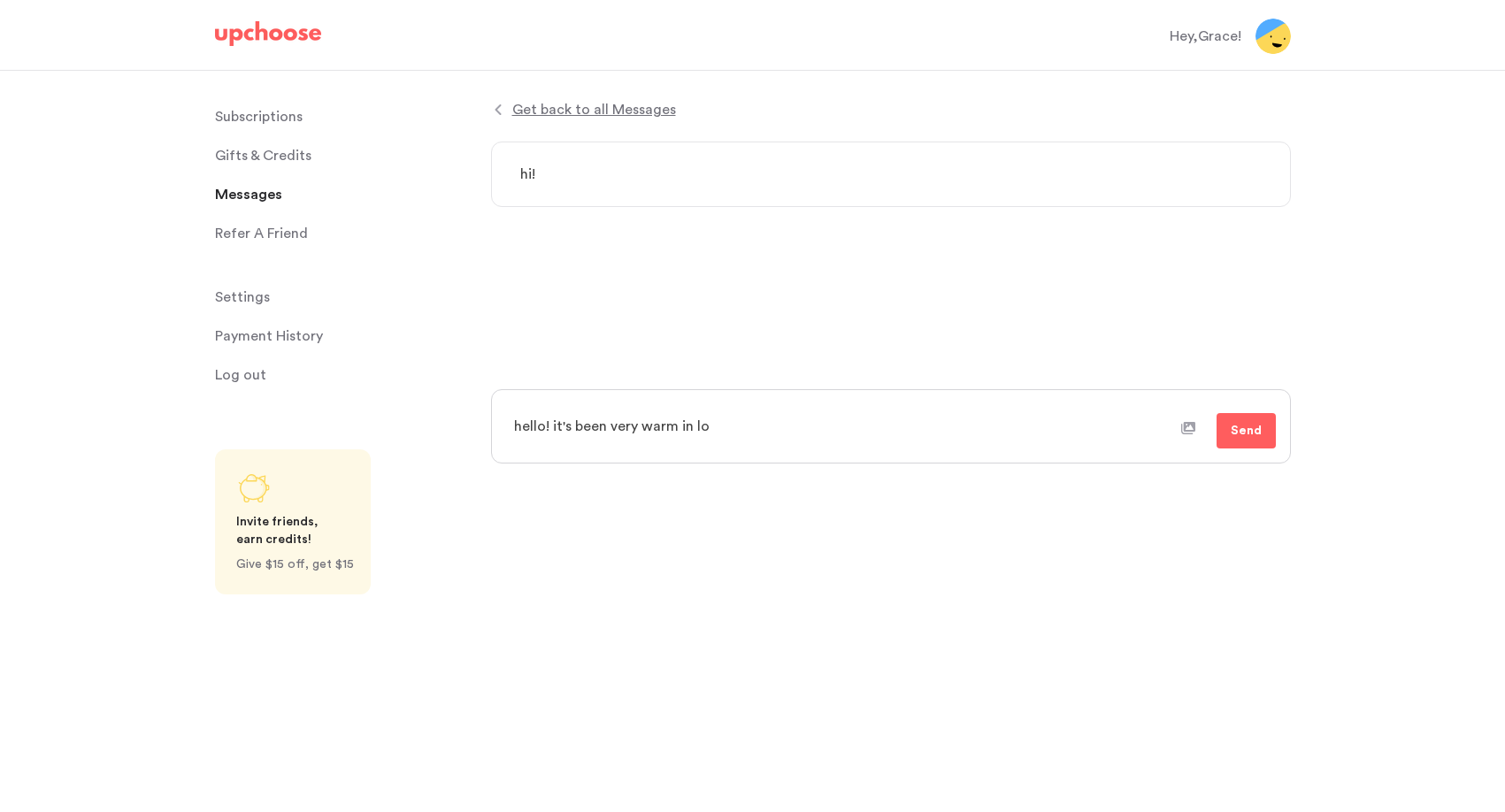
type textarea "hello! it's been very warm in los"
type textarea "x"
type textarea "hello! it's been very warm in los an"
type textarea "x"
type textarea "hello! it's been very warm in los ange"
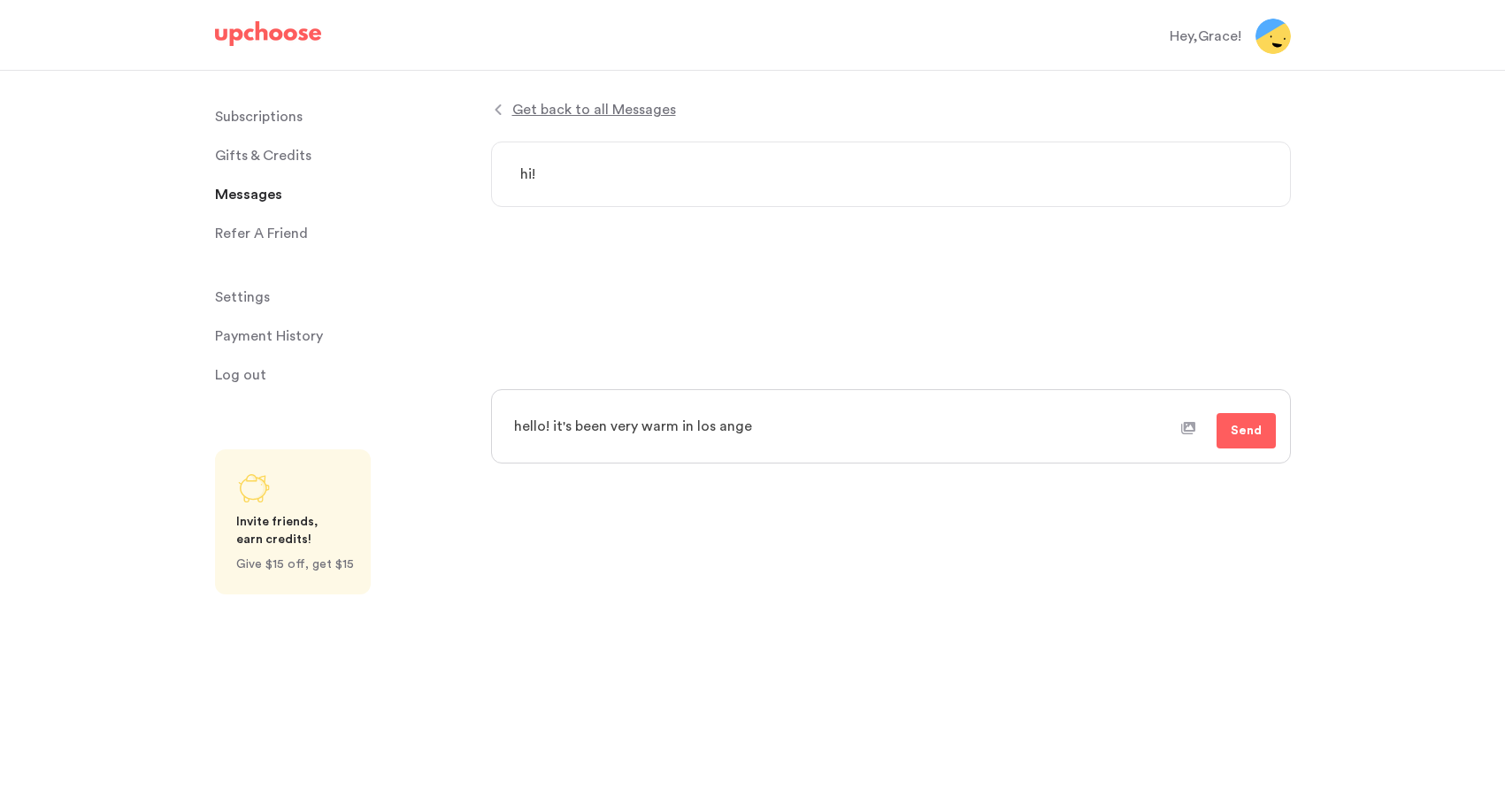
type textarea "x"
type textarea "hello! it's been very warm in los angel"
type textarea "x"
type textarea "hello! it's been very warm in los angele"
type textarea "x"
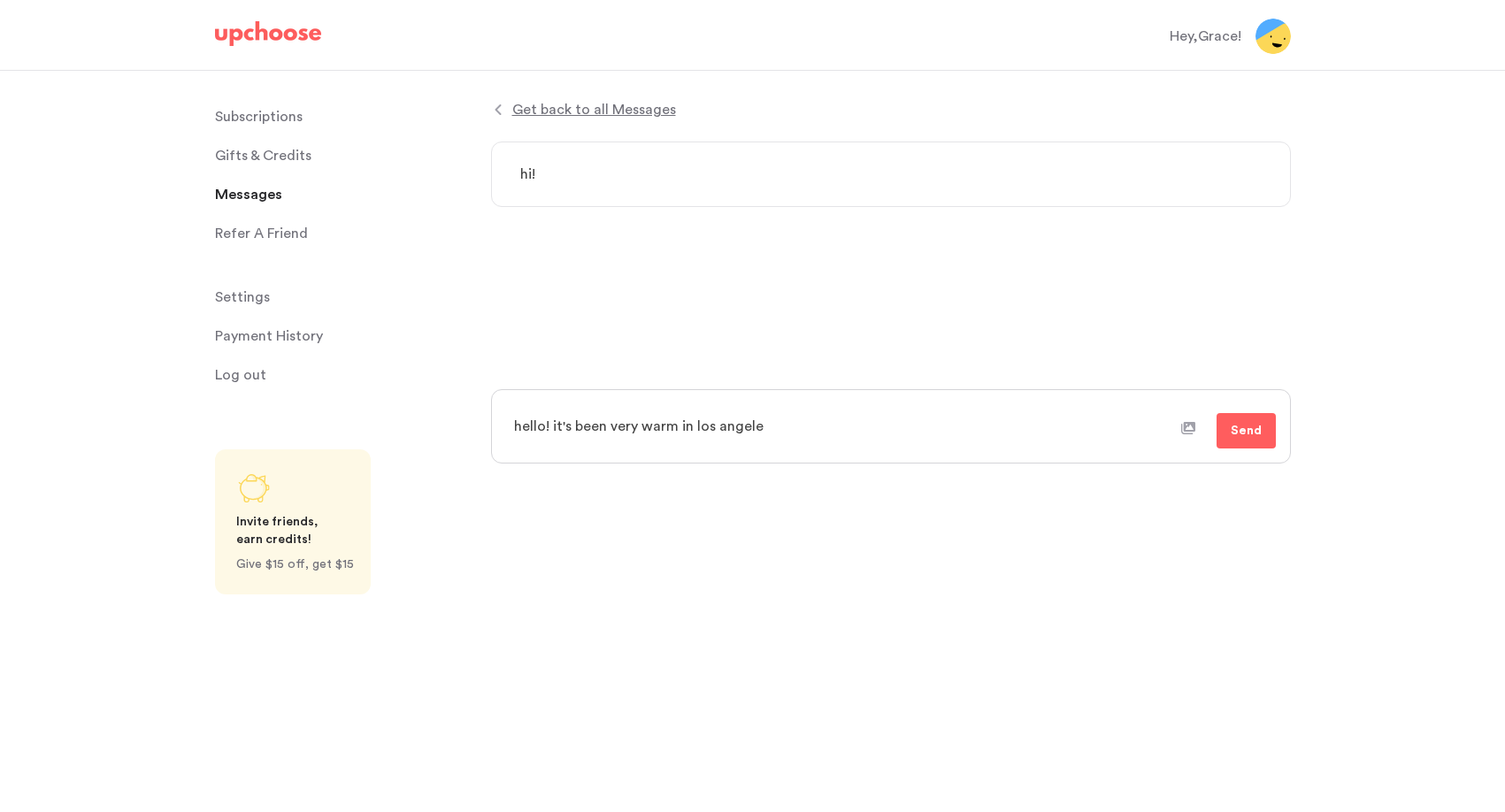
type textarea "hello! it's been very warm in los angeles"
type textarea "x"
type textarea "hello! it's been very warm in los angeles"
type textarea "x"
type textarea "hello! it's been very warm in los angeles a"
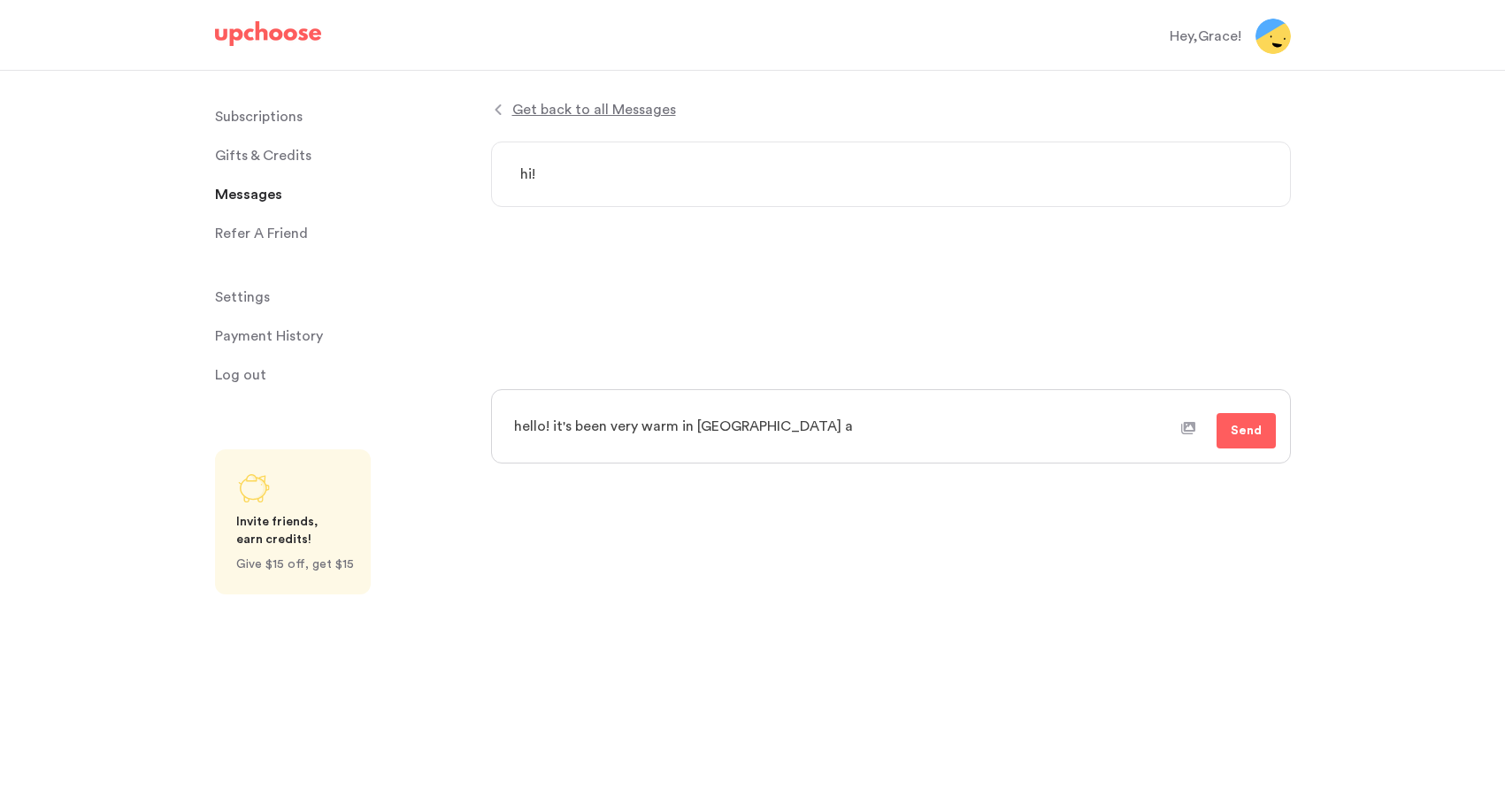
type textarea "x"
type textarea "hello! it's been very warm in los angeles an"
type textarea "x"
type textarea "hello! it's been very warm in los angeles and"
type textarea "x"
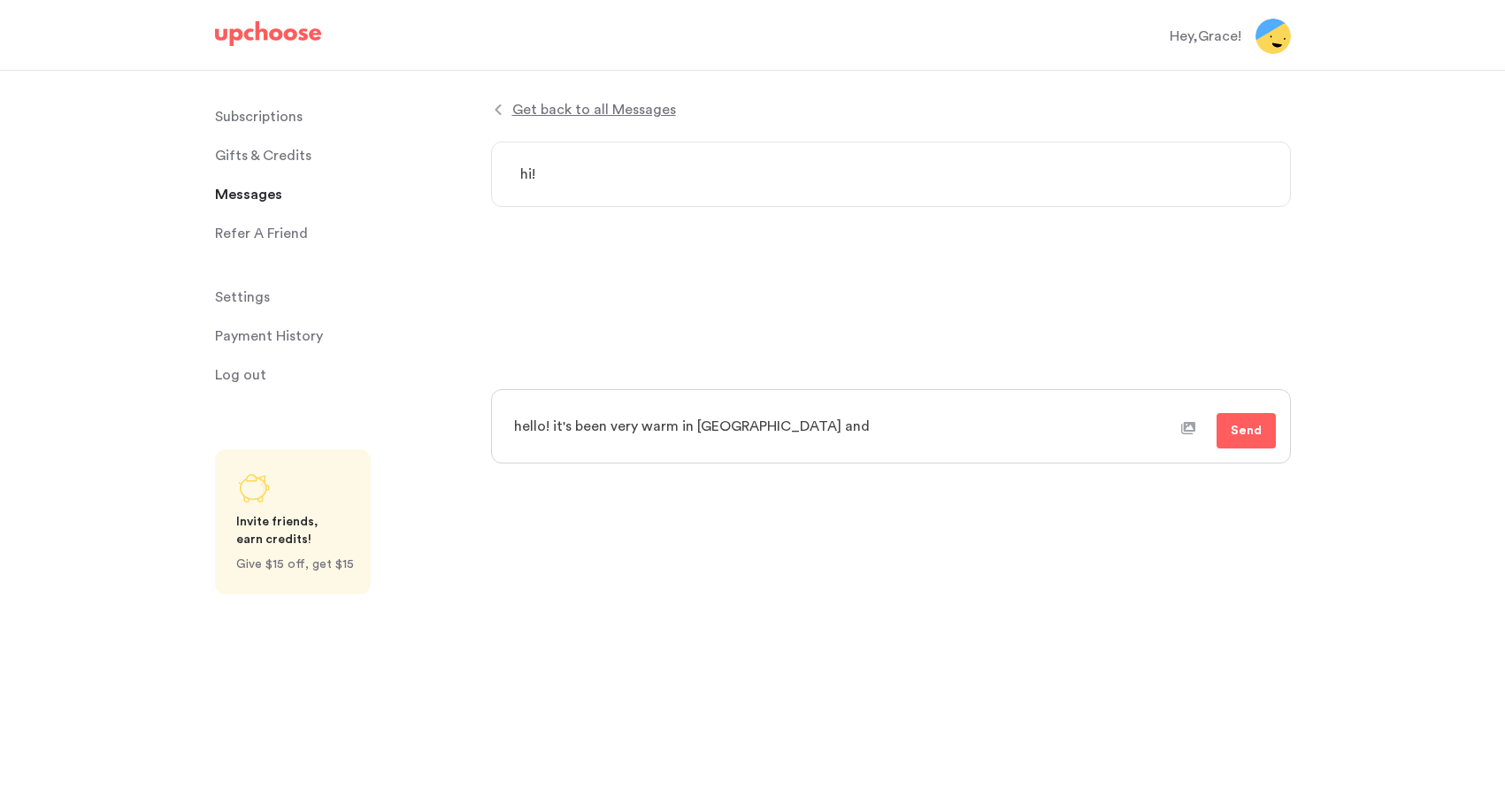
type textarea "hello! it's been very warm in los angeles and"
type textarea "x"
type textarea "hello! it's been very warm in los angeles and w"
type textarea "x"
type textarea "hello! it's been very warm in los angeles and we"
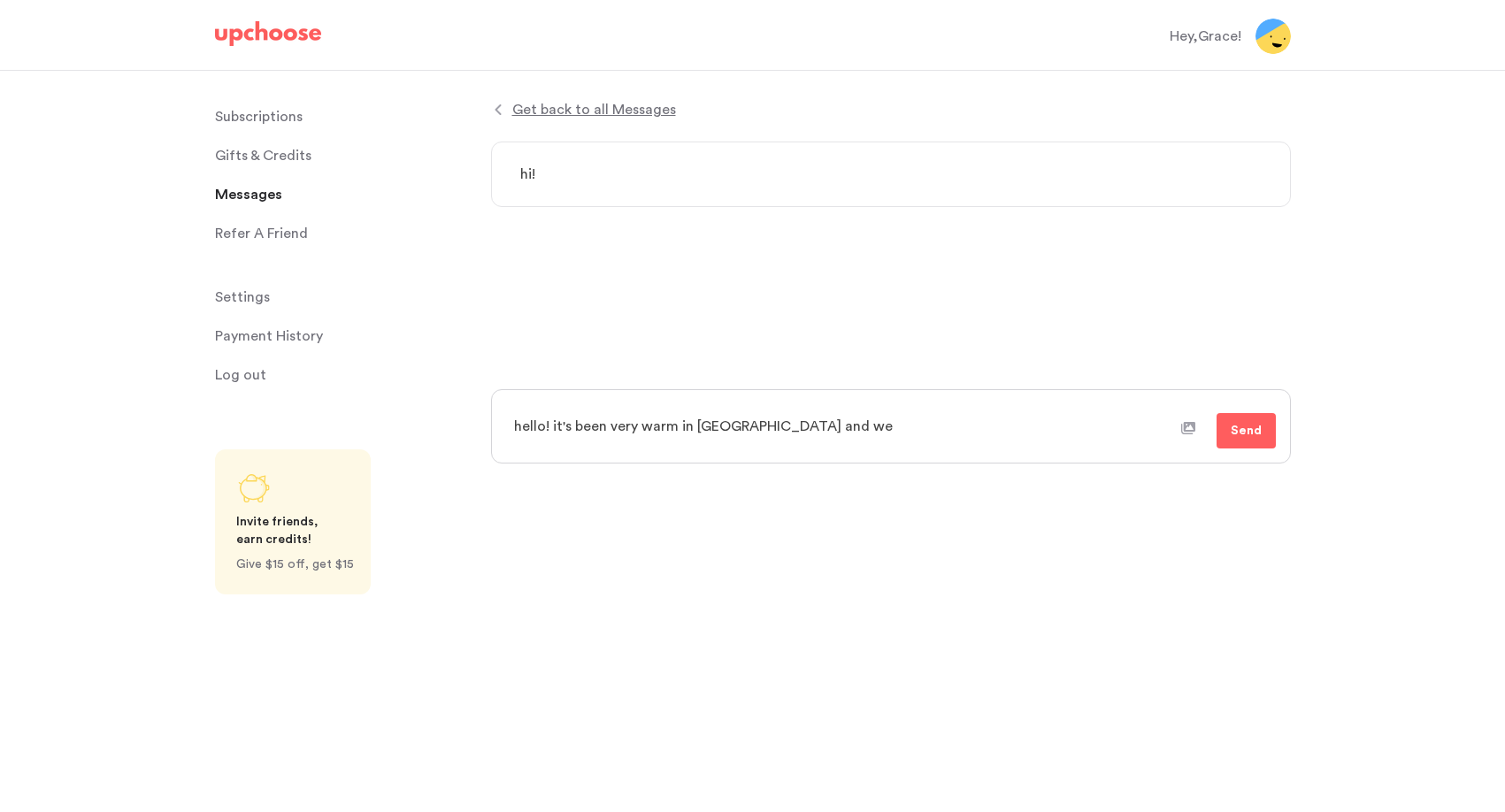
type textarea "x"
type textarea "hello! it's been very warm in los angeles and we'"
type textarea "x"
type textarea "hello! it's been very warm in los angeles and we'v"
type textarea "x"
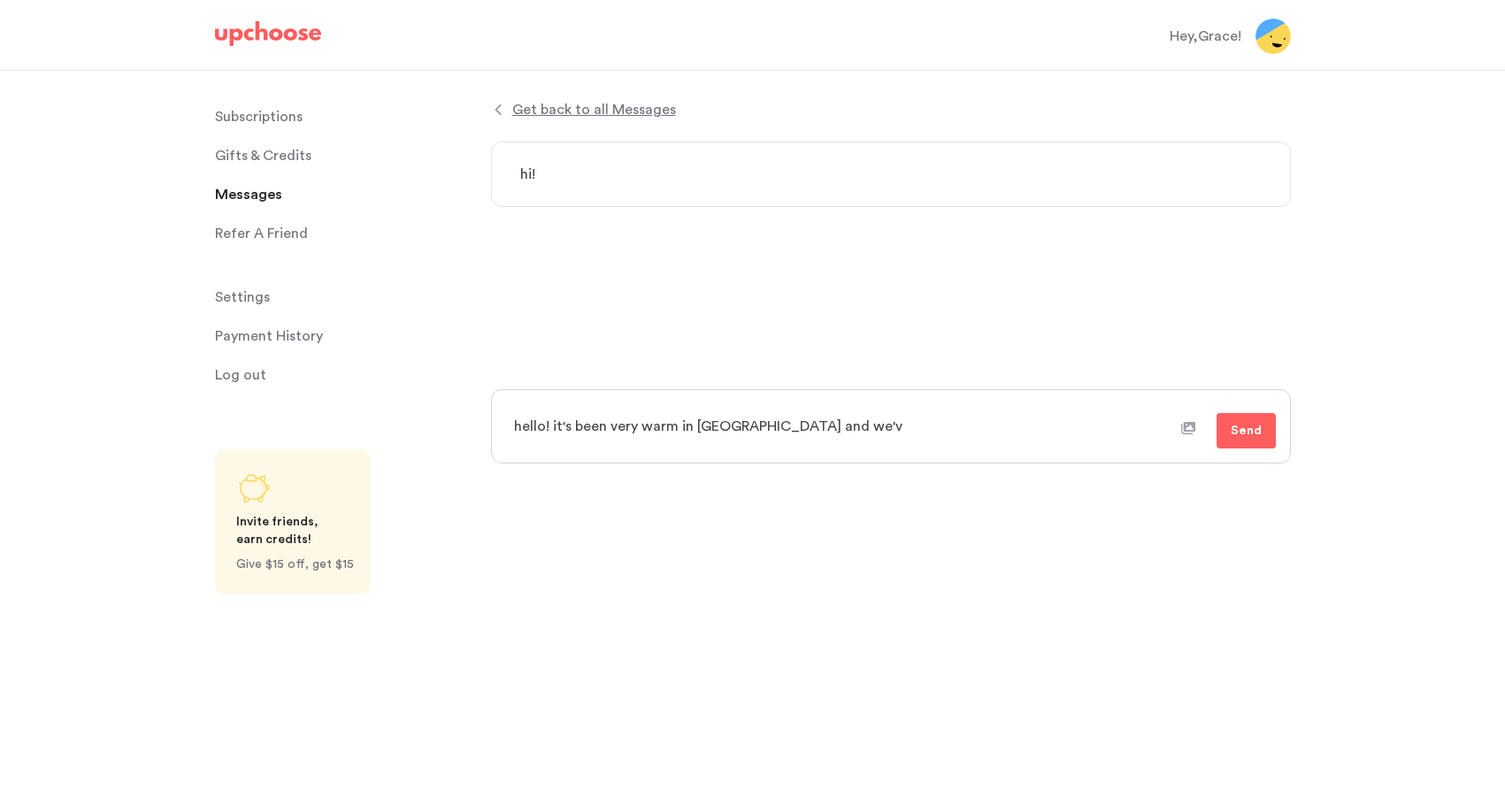
type textarea "hello! it's been very warm in los angeles and we've"
type textarea "x"
type textarea "hello! it's been very warm in los angeles and we've"
type textarea "x"
type textarea "hello! it's been very warm in los angeles and we've o"
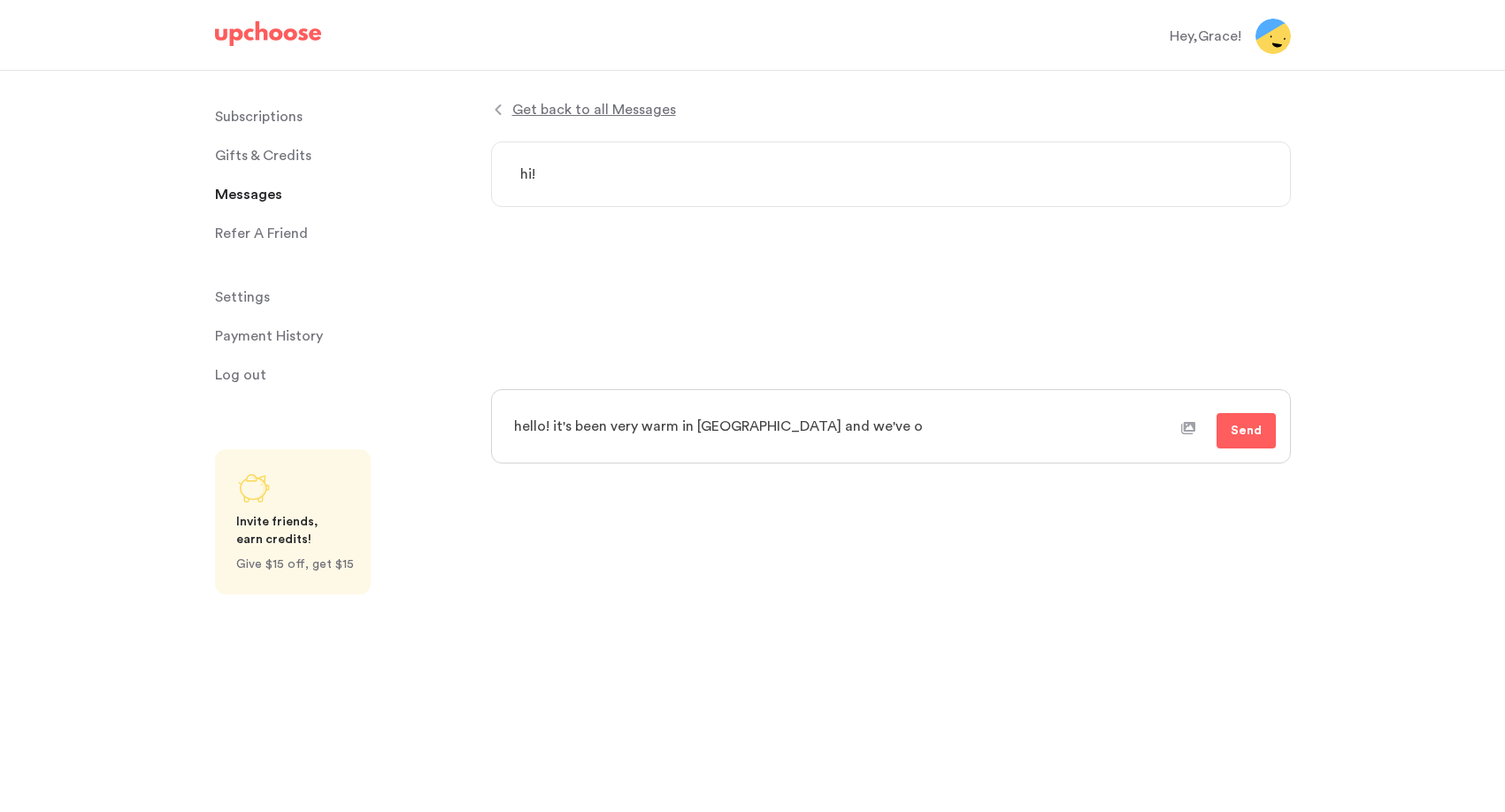
type textarea "x"
type textarea "hello! it's been very warm in los angeles and we've on"
type textarea "x"
type textarea "hello! it's been very warm in los angeles and we've onl"
type textarea "x"
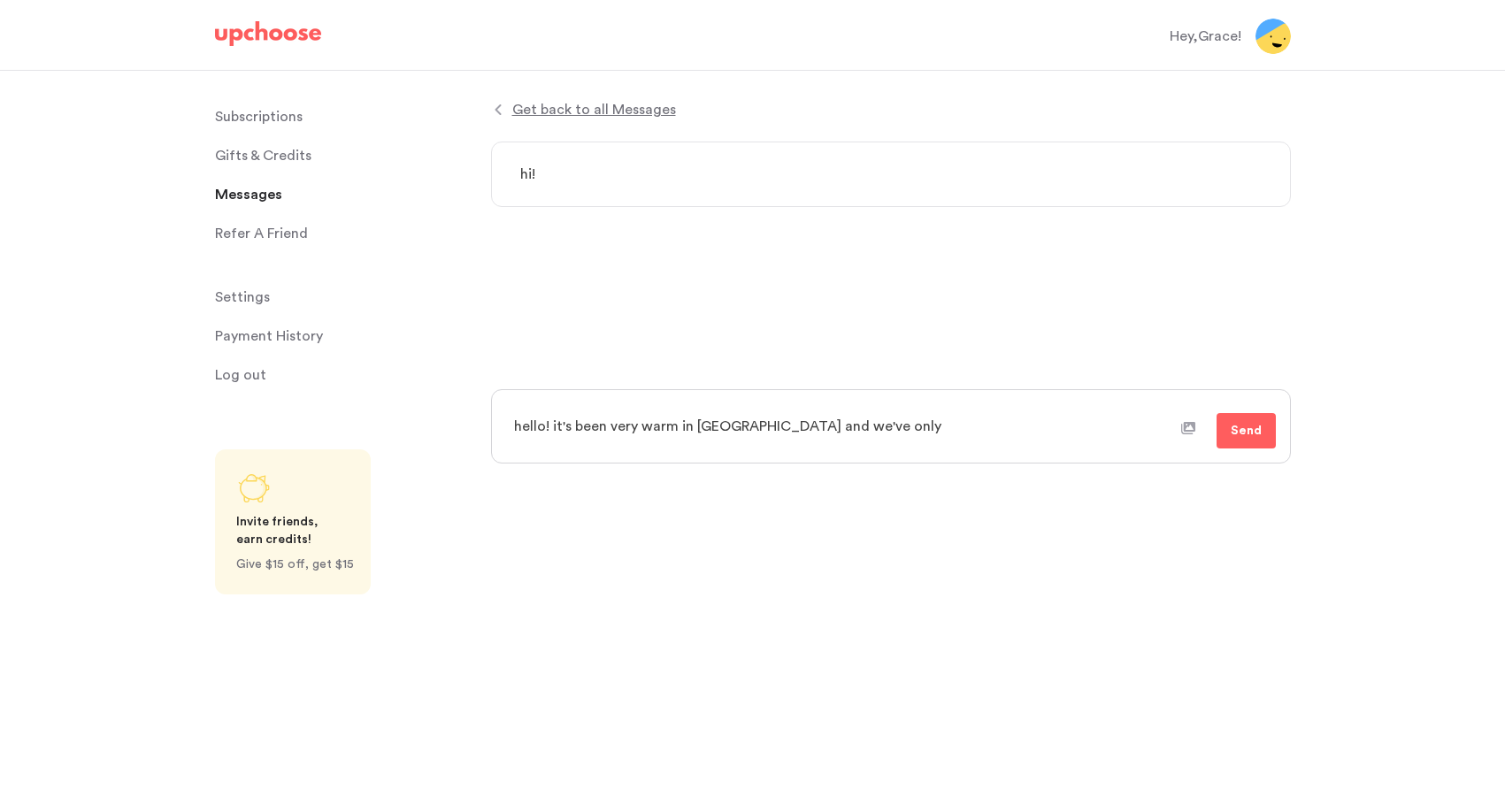
type textarea "hello! it's been very warm in los angeles and we've only"
type textarea "x"
type textarea "hello! it's been very warm in los angeles and we've only be"
type textarea "x"
type textarea "hello! it's been very warm in los angeles and we've only bee"
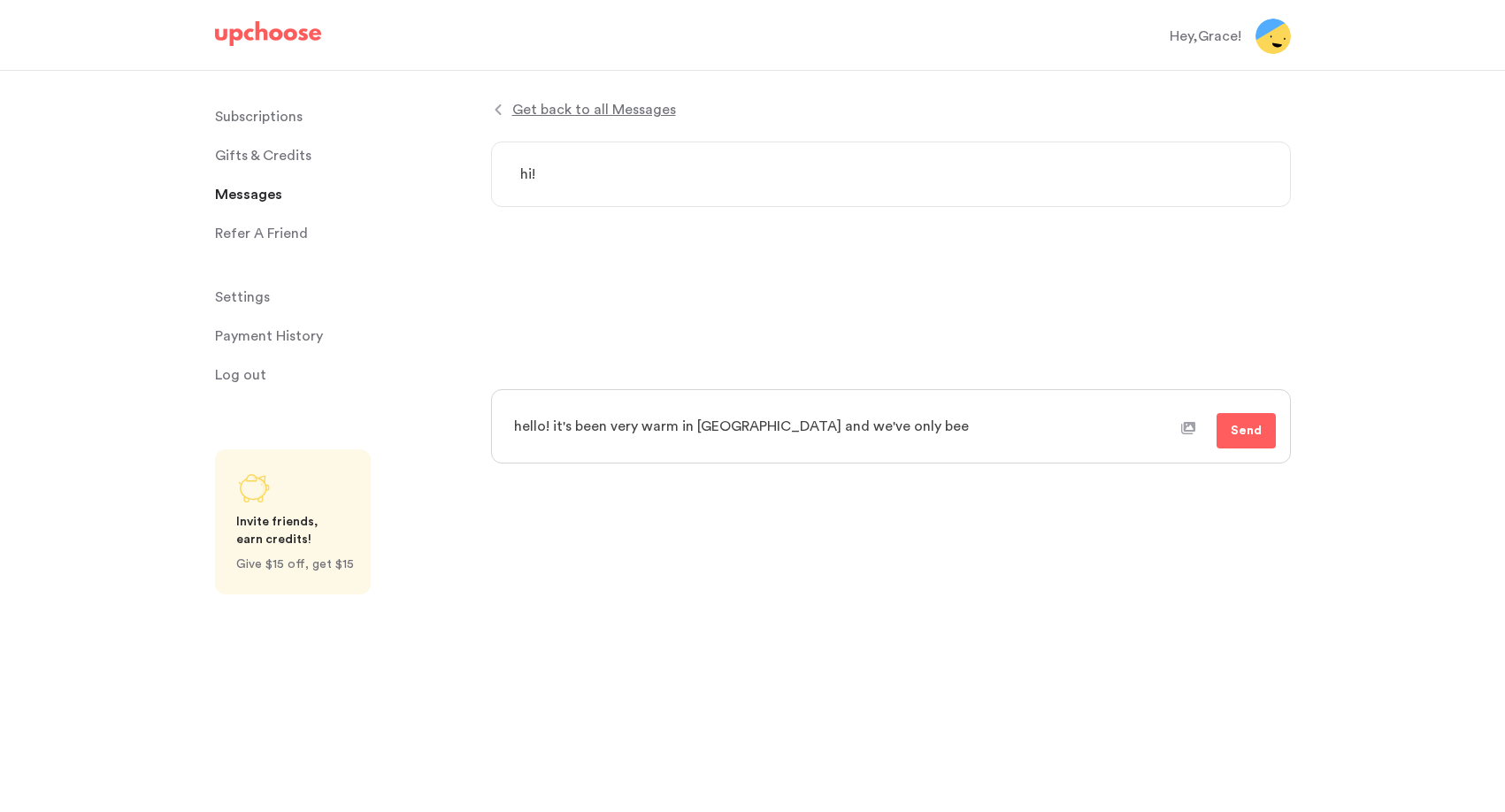
type textarea "x"
type textarea "hello! it's been very warm in los angeles and we've only been"
type textarea "x"
type textarea "hello! it's been very warm in los angeles and we've only been"
type textarea "x"
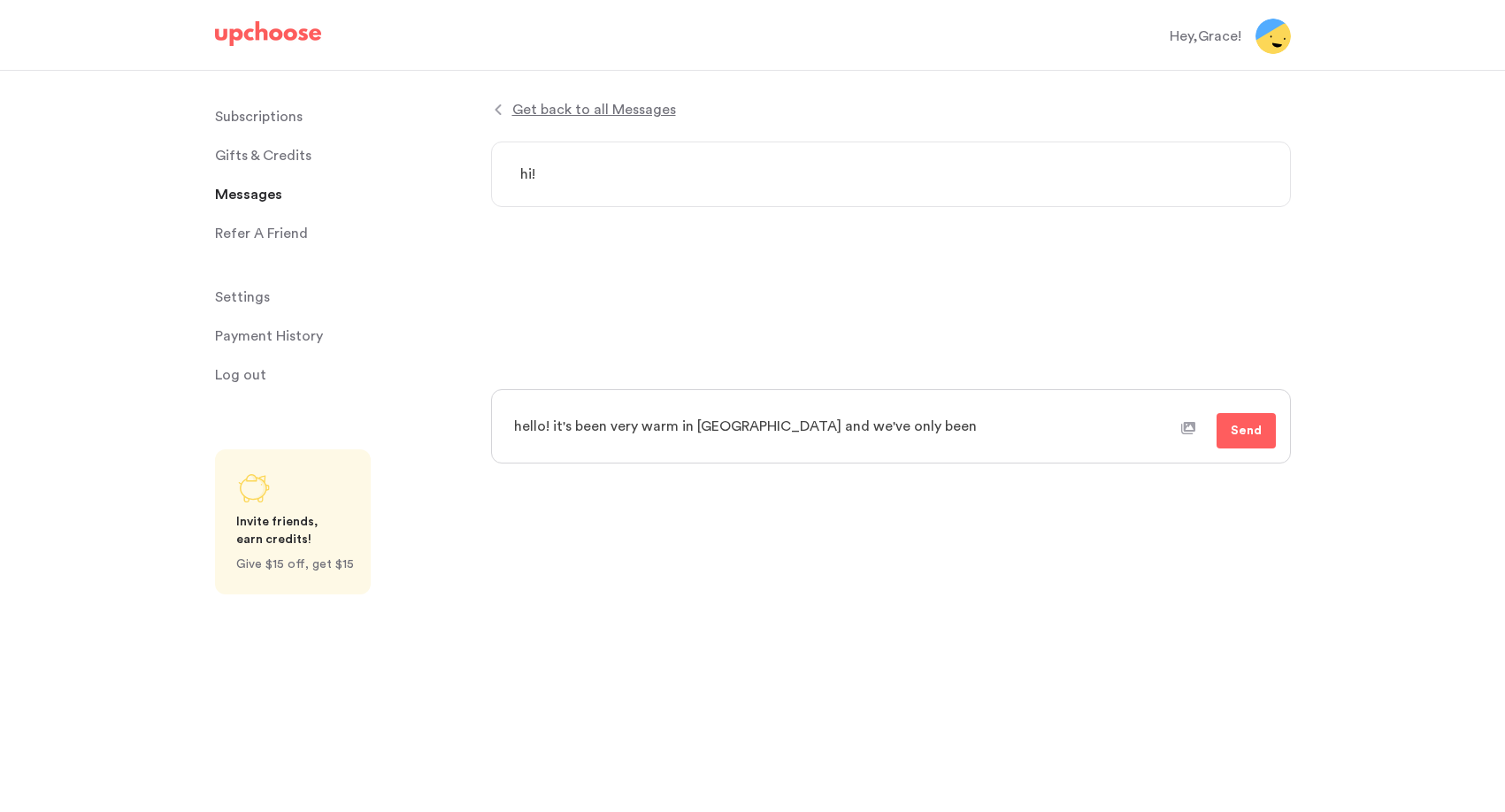
type textarea "hello! it's been very warm in los angeles and we've only been w"
type textarea "x"
type textarea "hello! it's been very warm in los angeles and we've only been we"
type textarea "x"
type textarea "hello! it's been very warm in los angeles and we've only been wear"
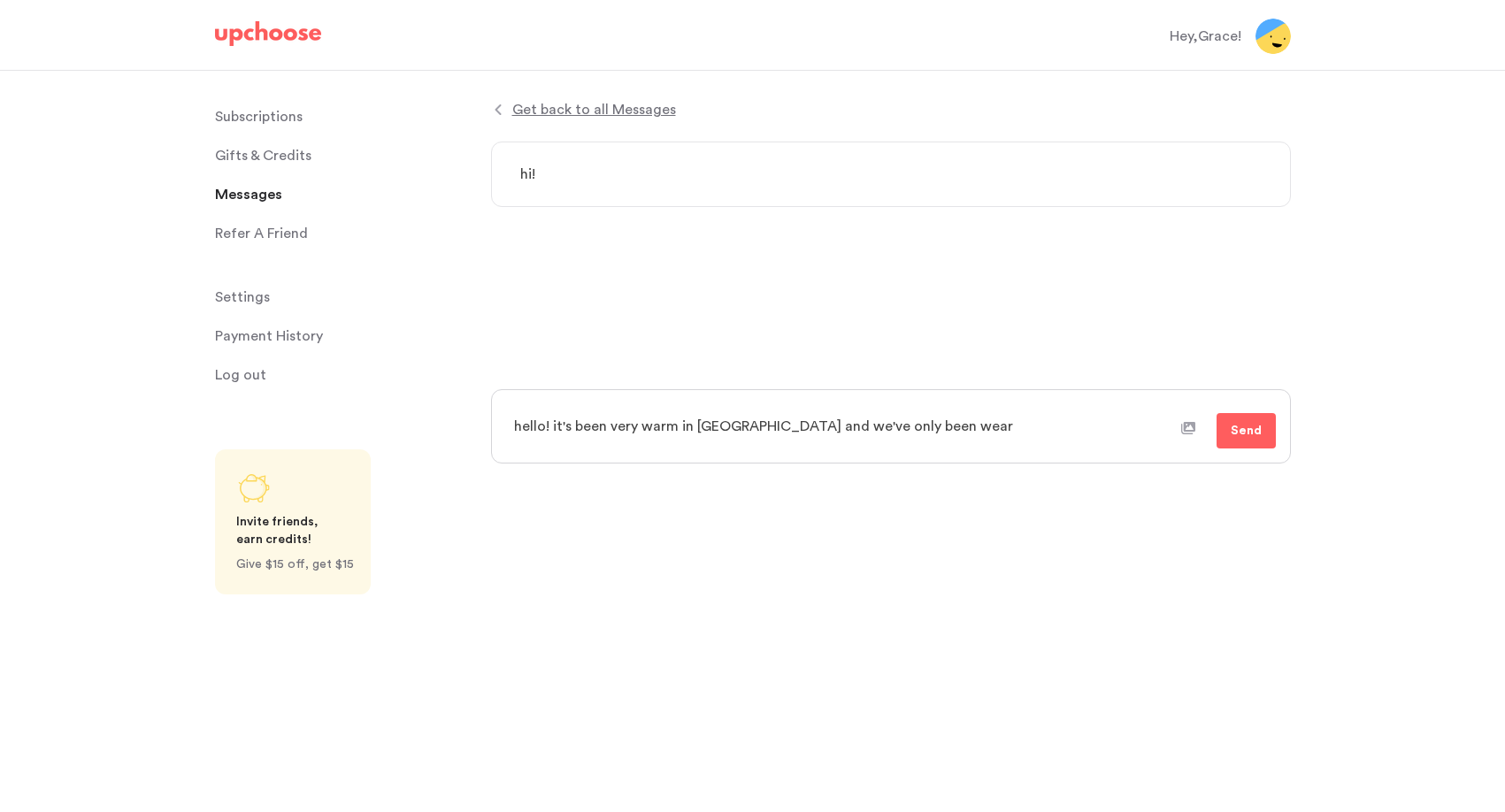
type textarea "x"
type textarea "hello! it's been very warm in los angeles and we've only been weari"
type textarea "x"
type textarea "hello! it's been very warm in los angeles and we've only been wearin"
type textarea "x"
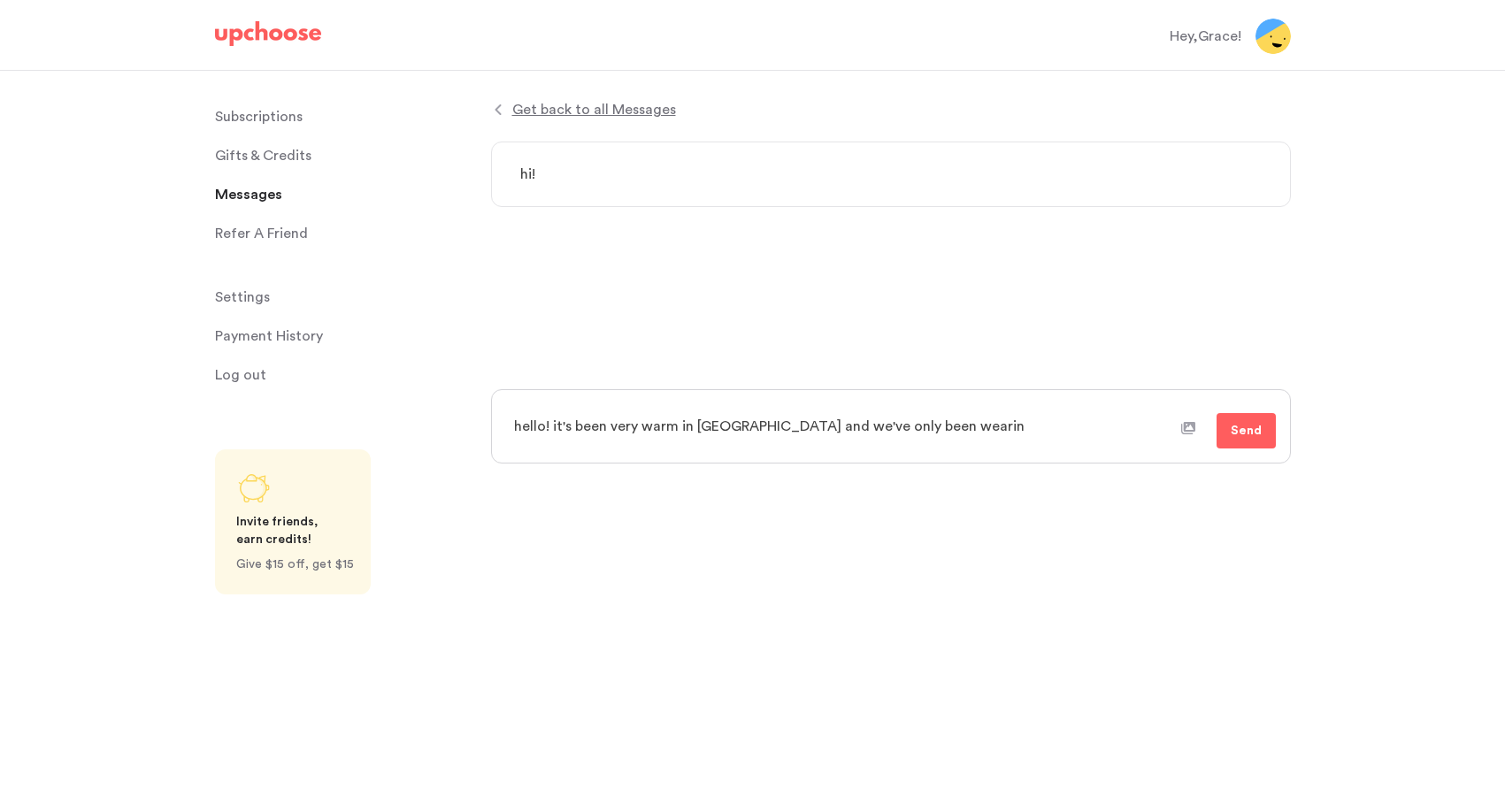
type textarea "hello! it's been very warm in los angeles and we've only been wearing"
type textarea "x"
type textarea "hello! it's been very warm in los angeles and we've only been wearing"
type textarea "x"
type textarea "hello! it's been very warm in los angeles and we've only been wearing h"
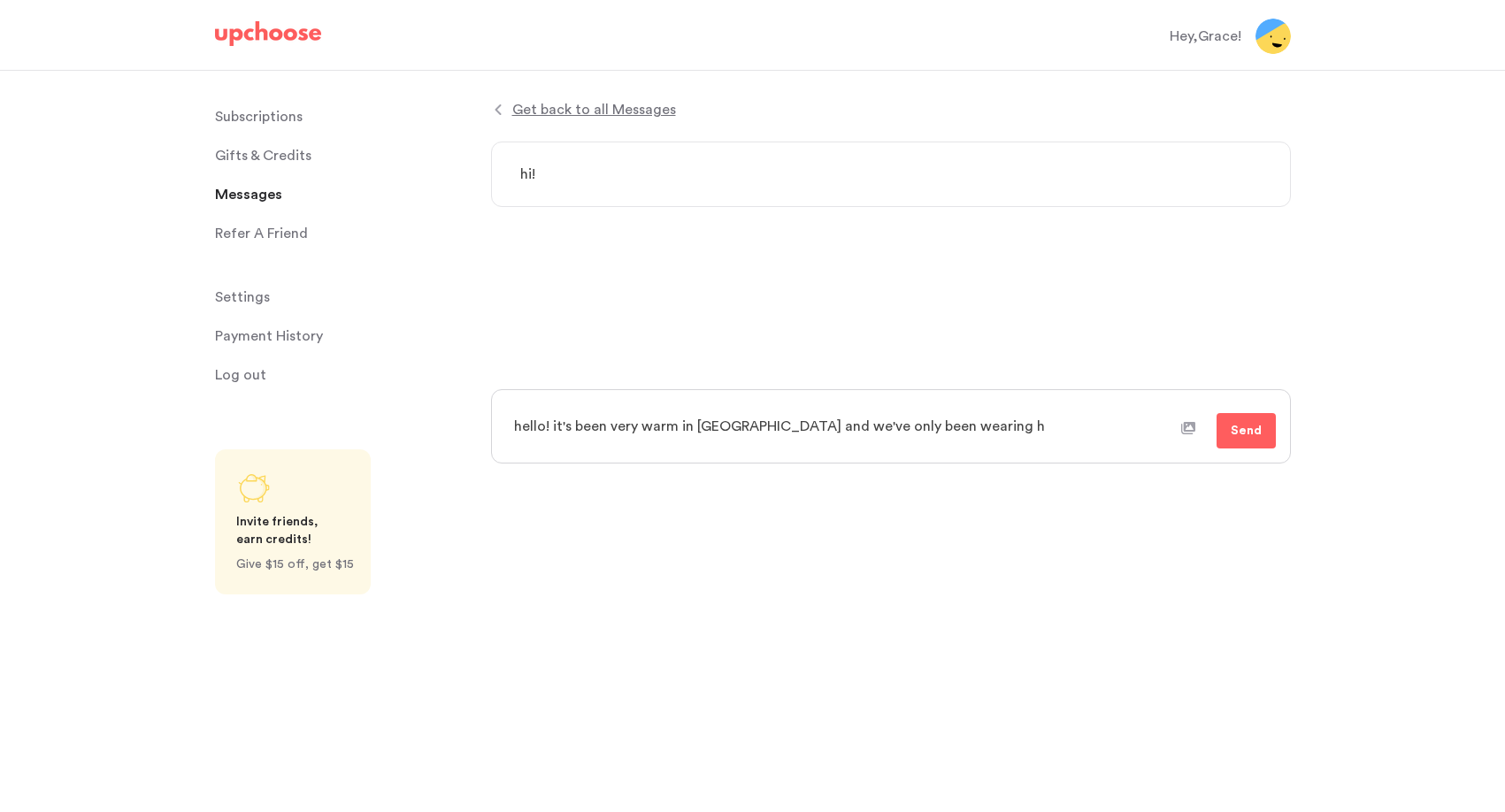
type textarea "x"
type textarea "hello! it's been very warm in los angeles and we've only been wearing ha"
type textarea "x"
type textarea "hello! it's been very warm in los angeles and we've only been wearing h"
type textarea "x"
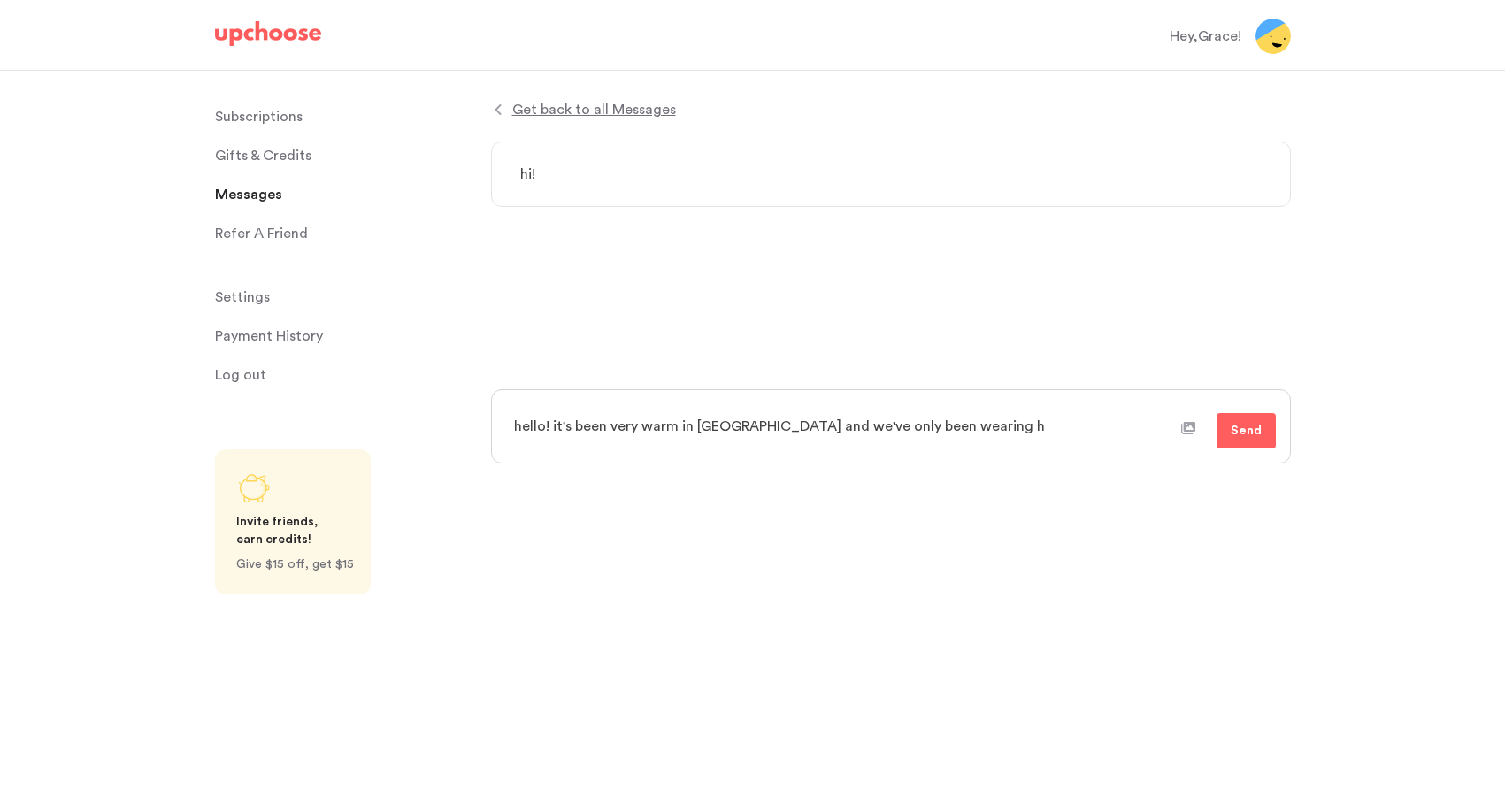
type textarea "hello! it's been very warm in los angeles and we've only been wearing"
type textarea "x"
type textarea "hello! it's been very warm in los angeles and we've only been wearing /"
type textarea "x"
type textarea "hello! it's been very warm in los angeles and we've only been wearing"
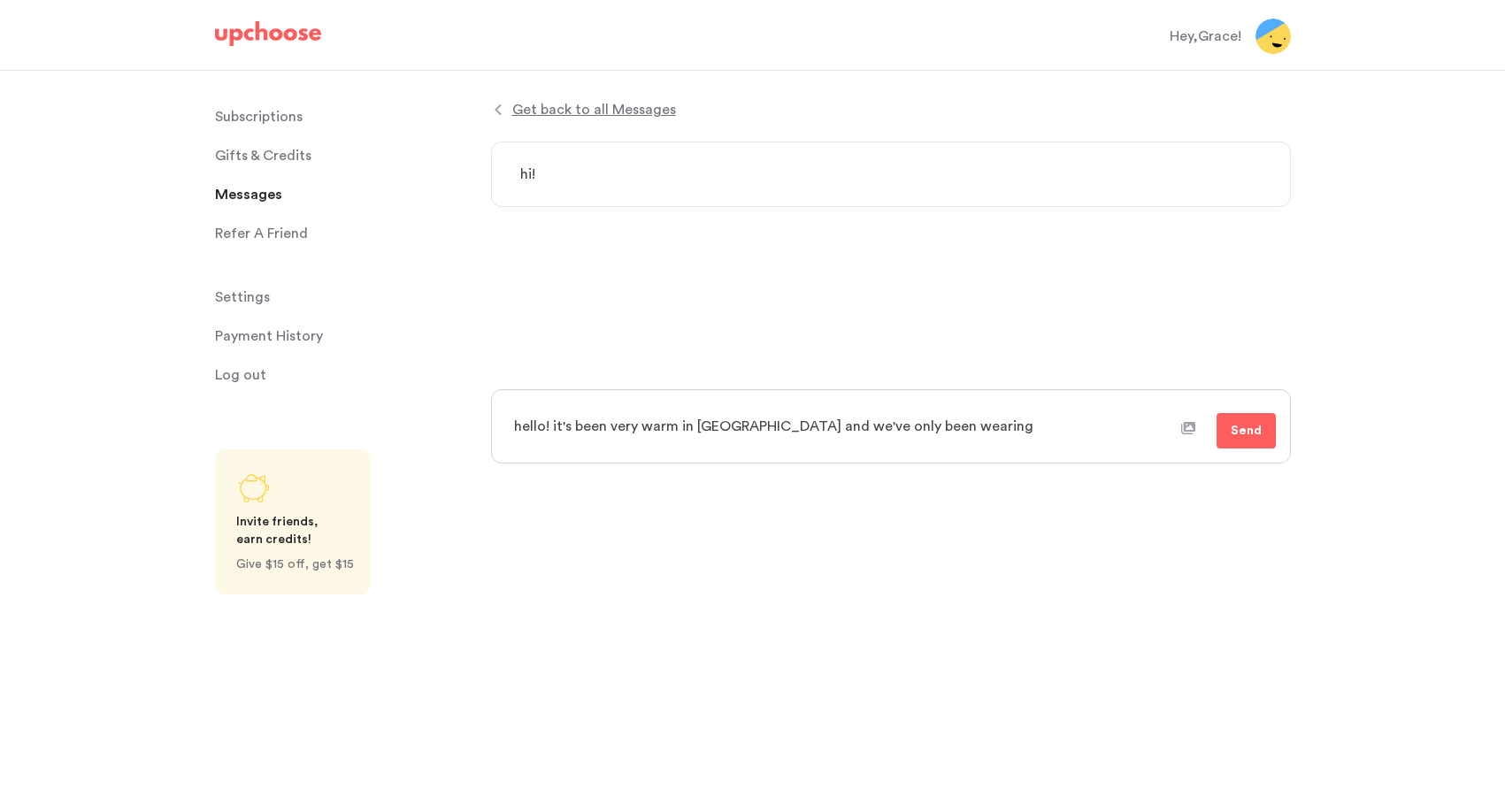
type textarea "x"
type textarea "hello! it's been very warm in los angeles and we've only been wearing 6"
type textarea "x"
type textarea "hello! it's been very warm in los angeles and we've only been wearing 6/"
type textarea "x"
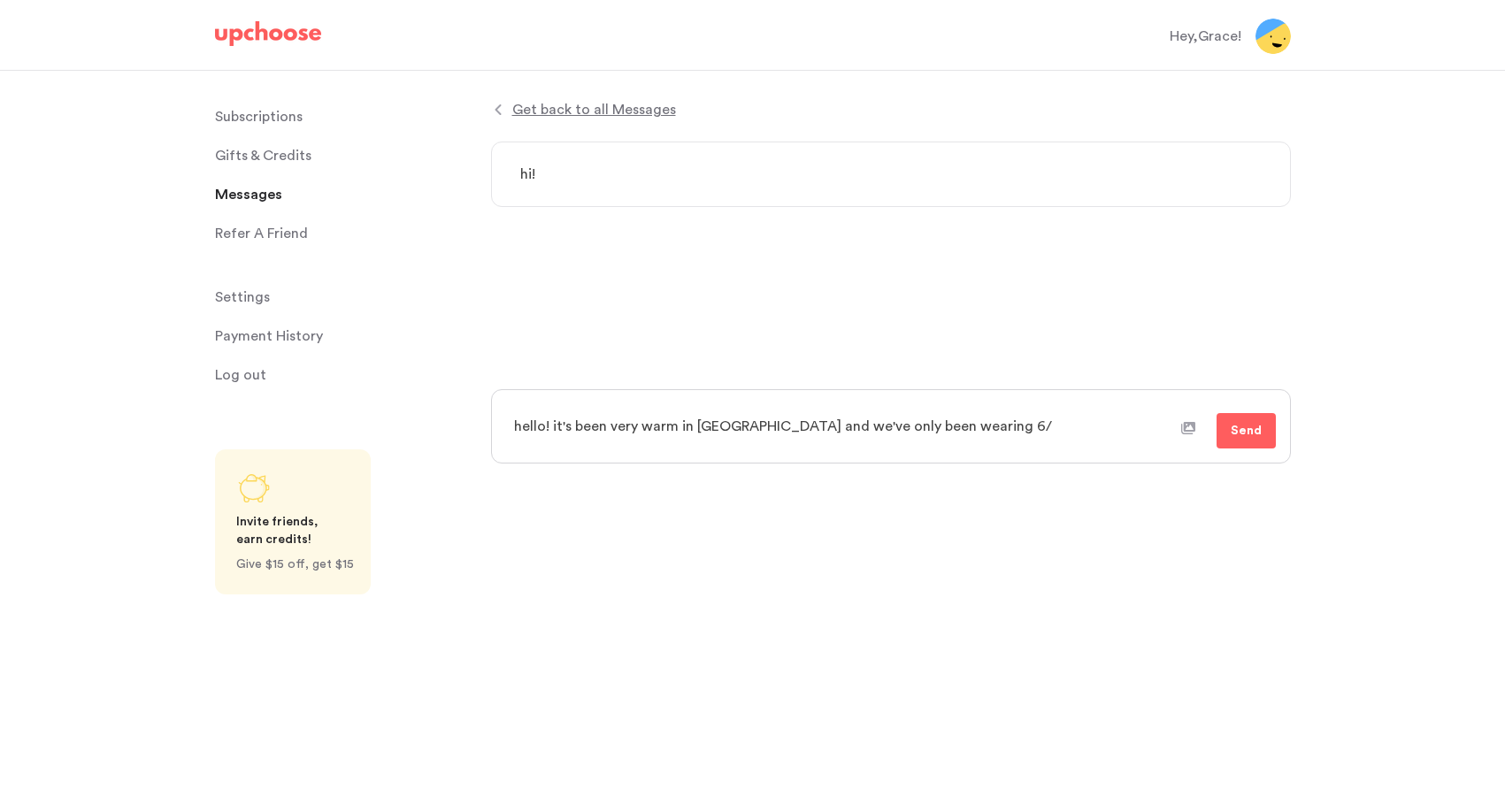
type textarea "hello! it's been very warm in los angeles and we've only been wearing 6/1"
type textarea "x"
type textarea "hello! it's been very warm in los angeles and we've only been wearing 6/12"
type textarea "x"
type textarea "hello! it's been very warm in los angeles and we've only been wearing 6/12"
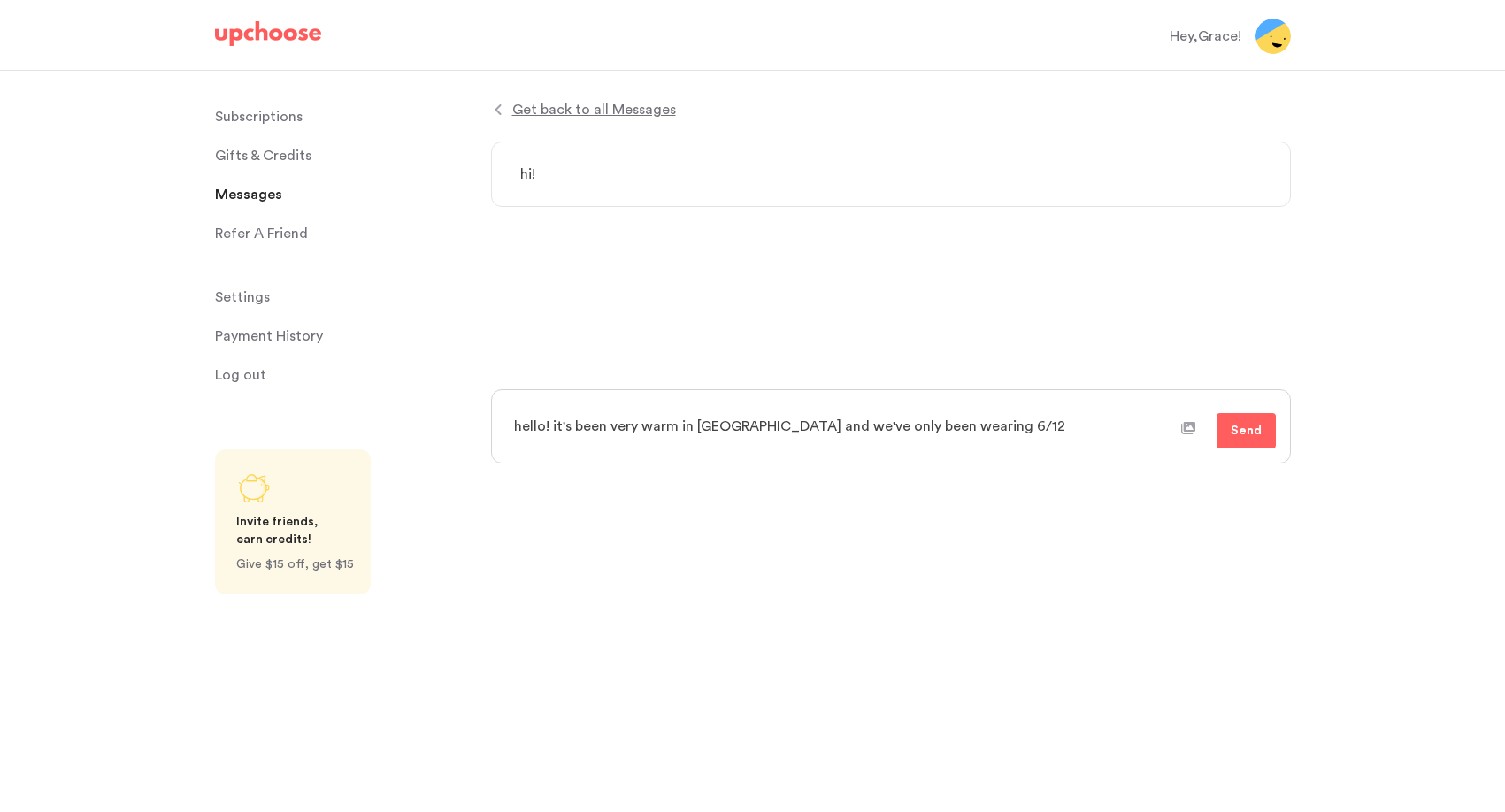
type textarea "x"
type textarea "hello! it's been very warm in los angeles and we've only been wearing 6/12 o"
type textarea "x"
type textarea "hello! it's been very warm in los angeles and we've only been wearing 6/12 of"
type textarea "x"
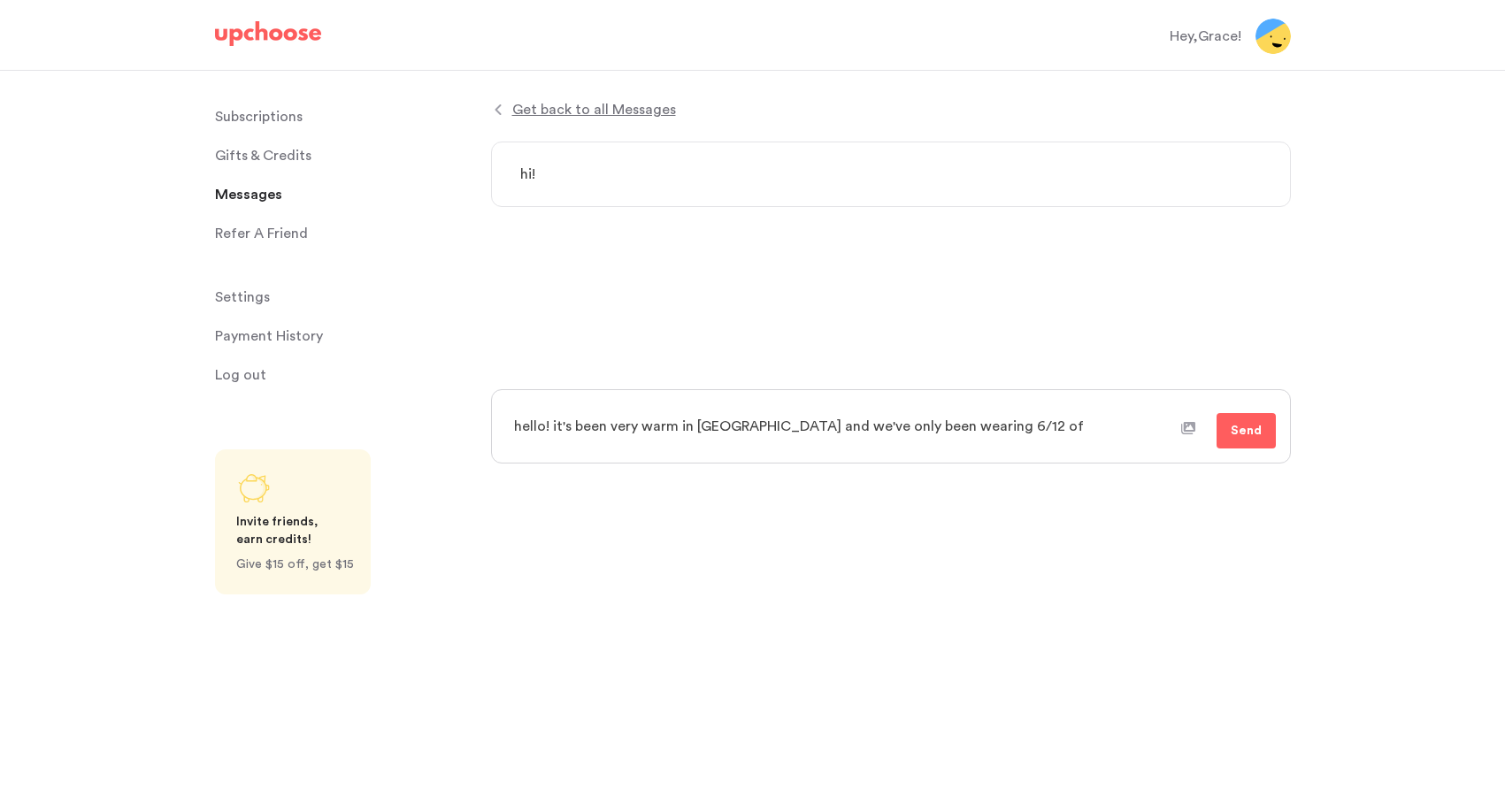
type textarea "hello! it's been very warm in los angeles and we've only been wearing 6/12 of"
type textarea "x"
type textarea "hello! it's been very warm in los angeles and we've only been wearing 6/12 of t"
type textarea "x"
type textarea "hello! it's been very warm in los angeles and we've only been wearing 6/12 of th"
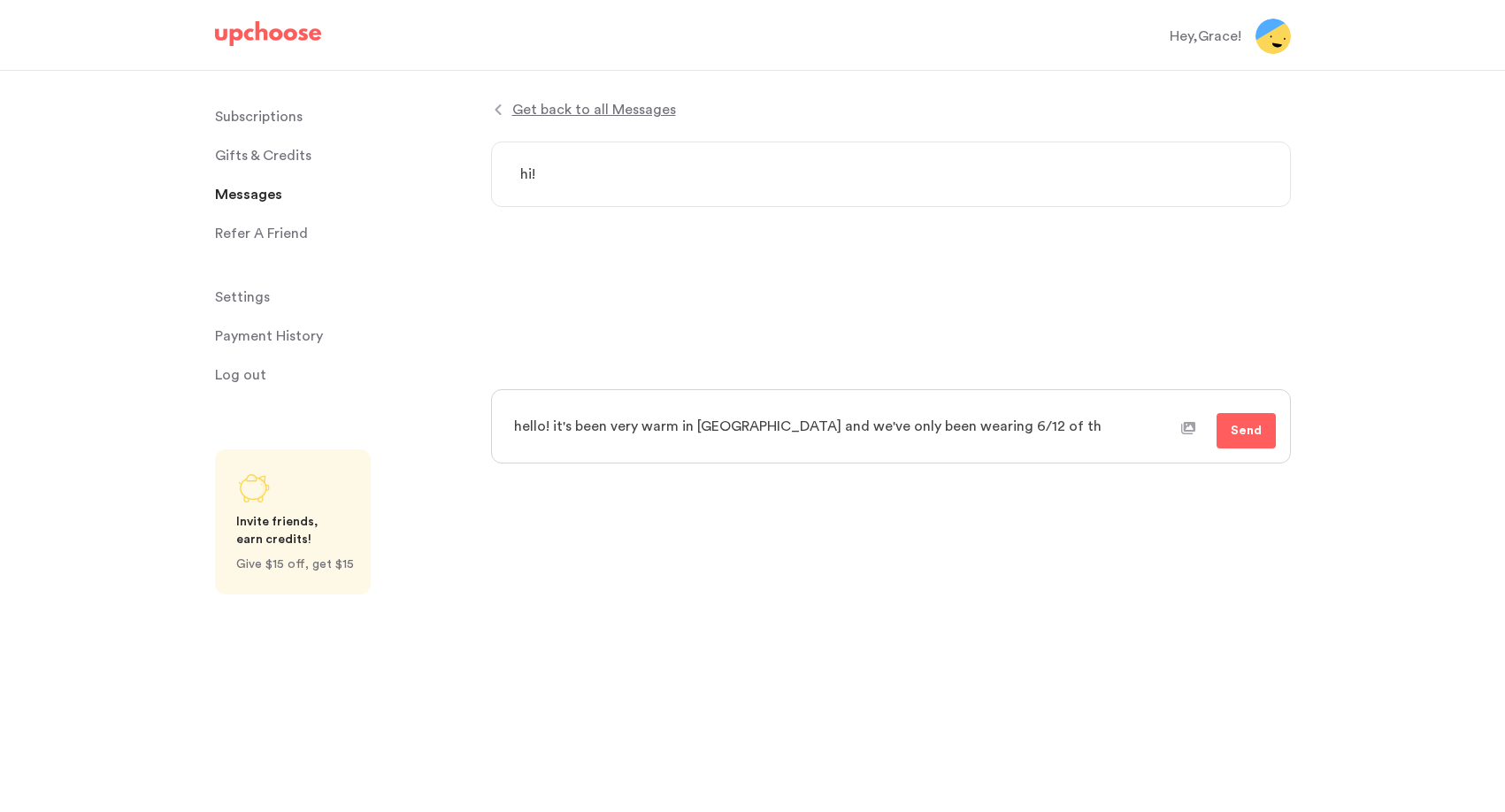
type textarea "x"
type textarea "hello! it's been very warm in los angeles and we've only been wearing 6/12 of t…"
type textarea "x"
type textarea "hello! it's been very warm in los angeles and we've only been wearing 6/12 of t…"
type textarea "x"
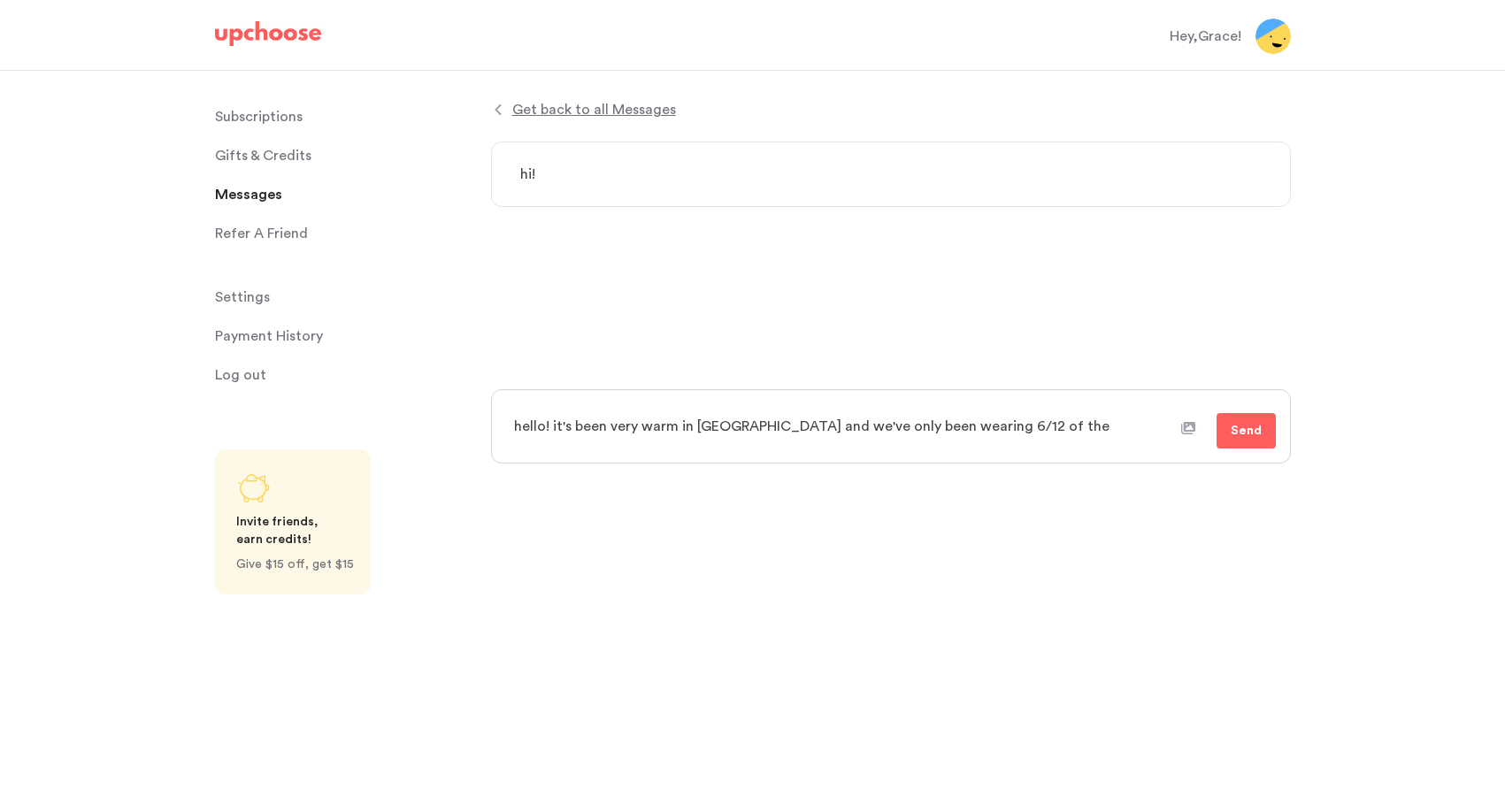
type textarea "hello! it's been very warm in los angeles and we've only been wearing 6/12 of t…"
type textarea "x"
type textarea "hello! it's been very warm in los angeles and we've only been wearing 6/12 of t…"
type textarea "x"
type textarea "hello! it's been very warm in los angeles and we've only been wearing 6/12 of t…"
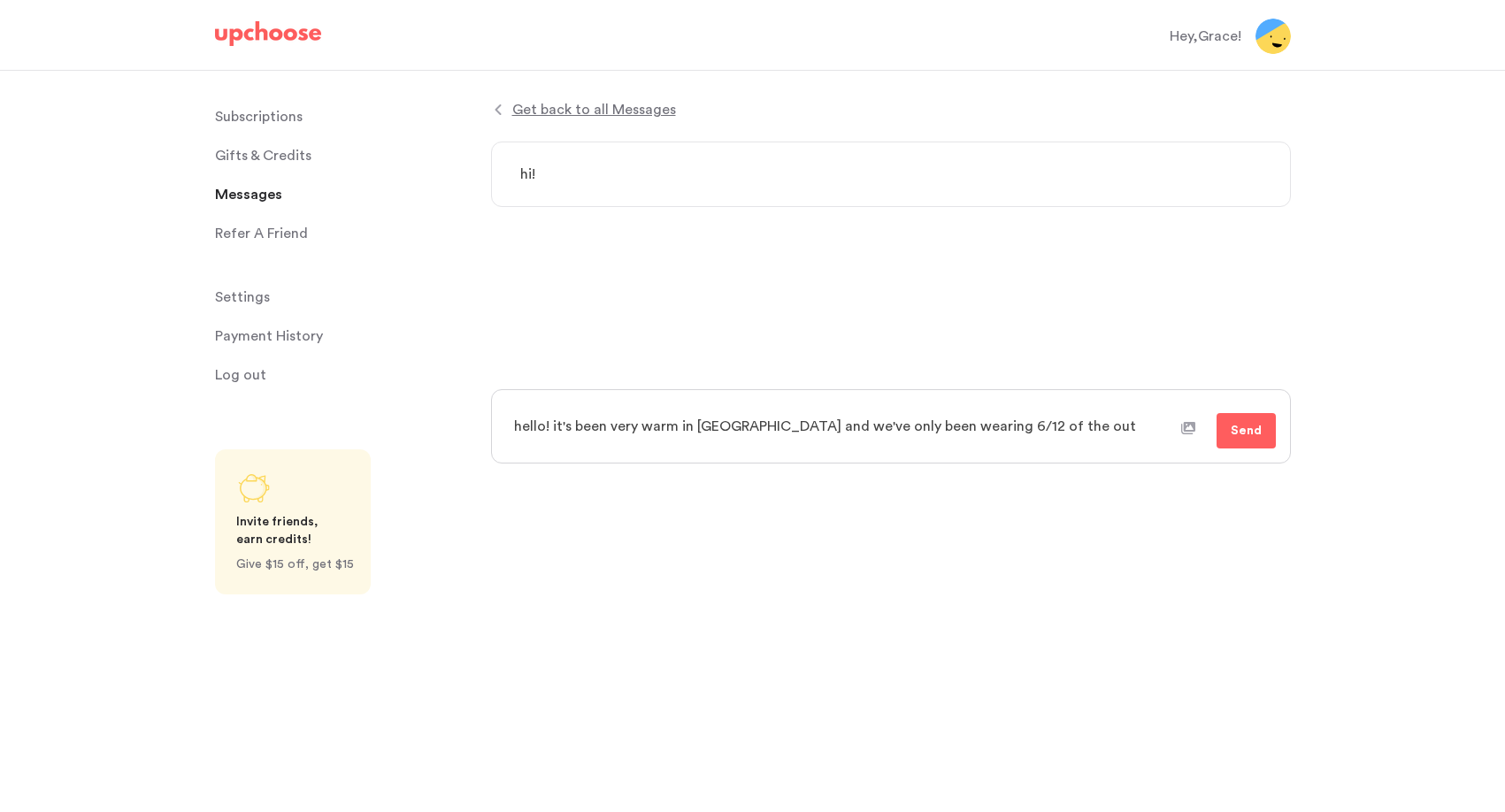
type textarea "x"
type textarea "hello! it's been very warm in los angeles and we've only been wearing 6/12 of t…"
type textarea "x"
type textarea "hello! it's been very warm in los angeles and we've only been wearing 6/12 of t…"
type textarea "x"
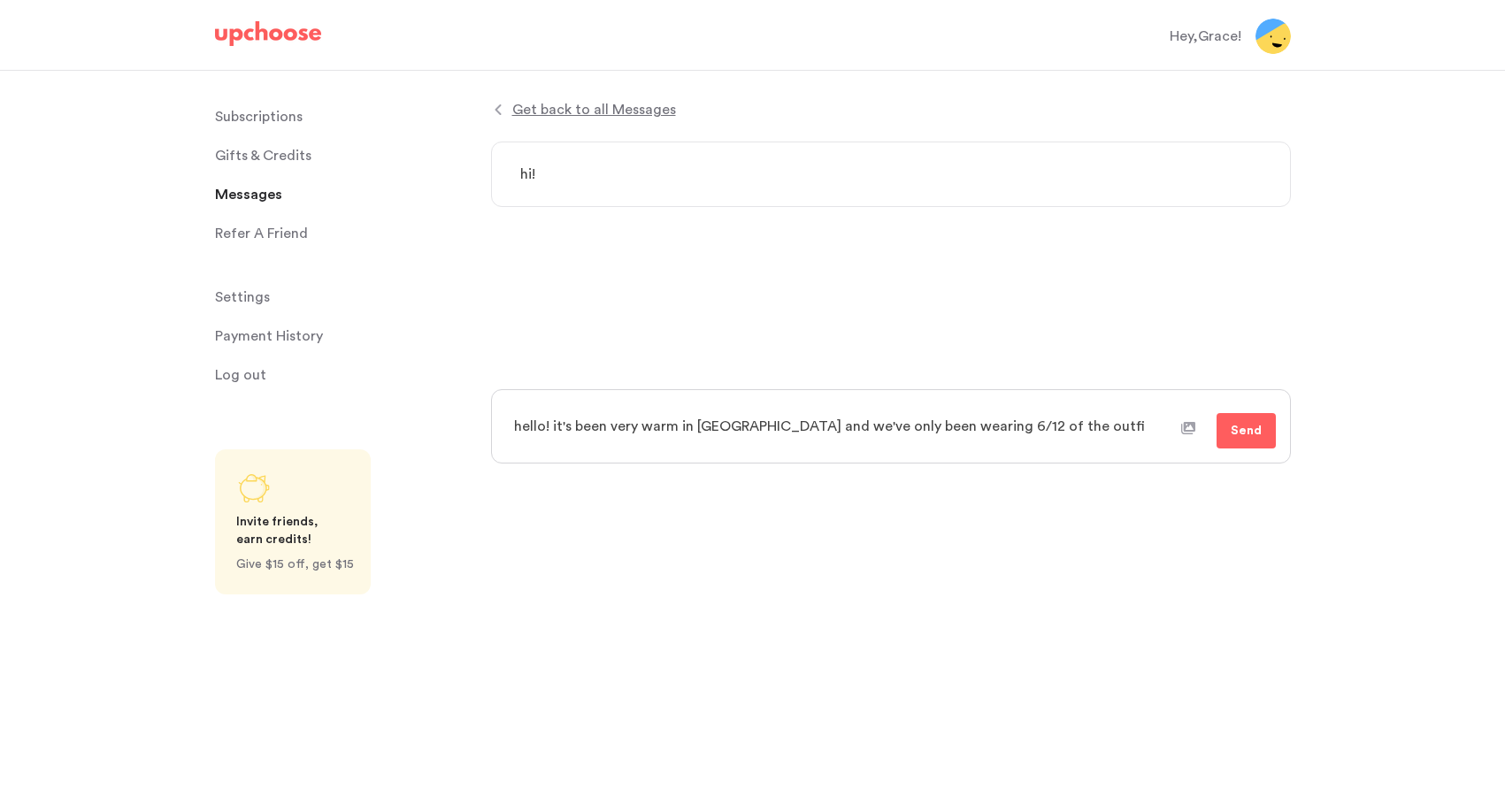
type textarea "hello! it's been very warm in los angeles and we've only been wearing 6/12 of t…"
type textarea "x"
type textarea "hello! it's been very warm in los angeles and we've only been wearing 6/12 of t…"
type textarea "x"
type textarea "hello! it's been very warm in los angeles and we've only been wearing 6/12 of t…"
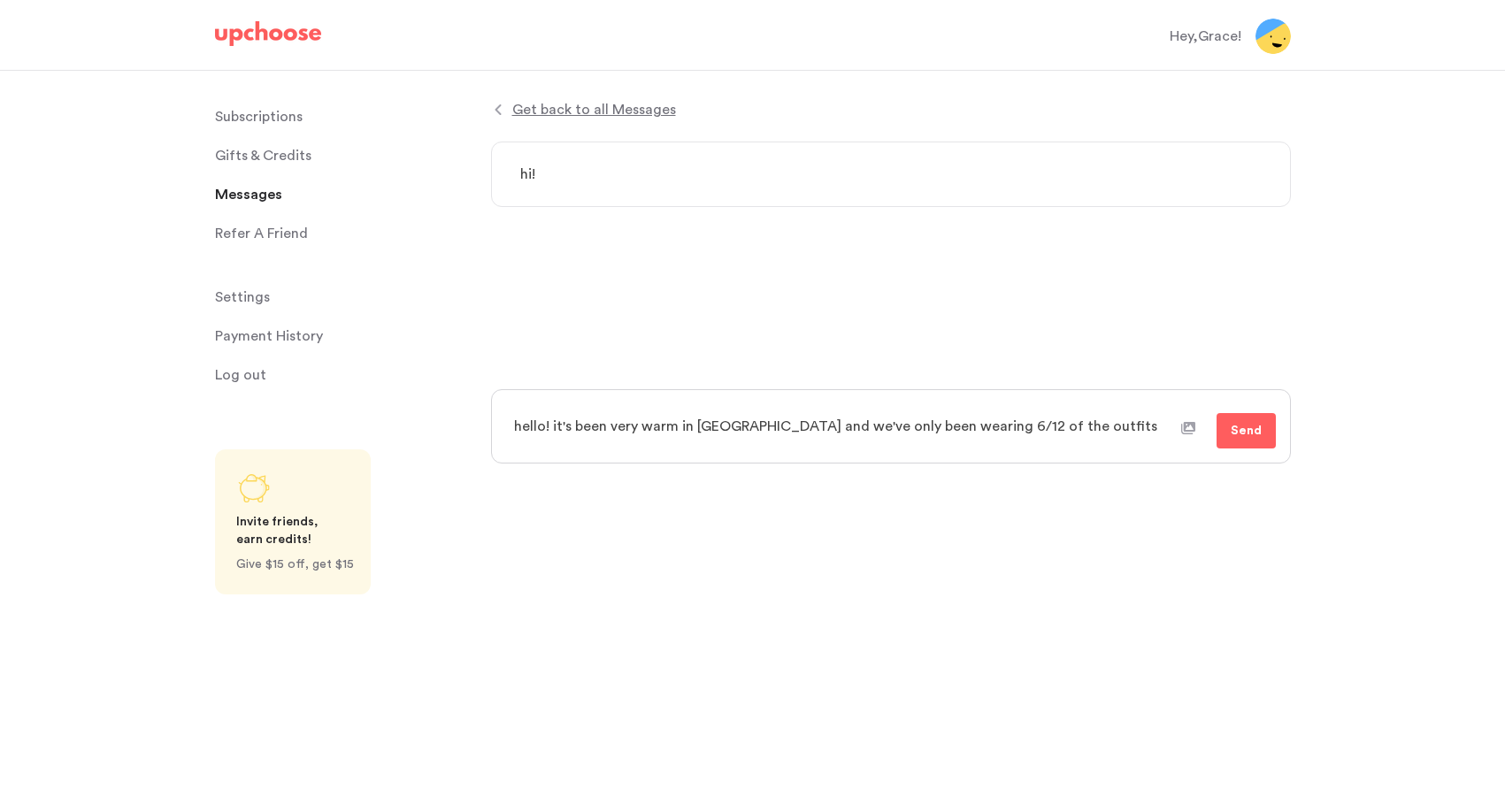
type textarea "x"
type textarea "hello! it's been very warm in los angeles and we've only been wearing 6/12 of t…"
type textarea "x"
type textarea "hello! it's been very warm in los angeles and we've only been wearing 6/12 of t…"
type textarea "x"
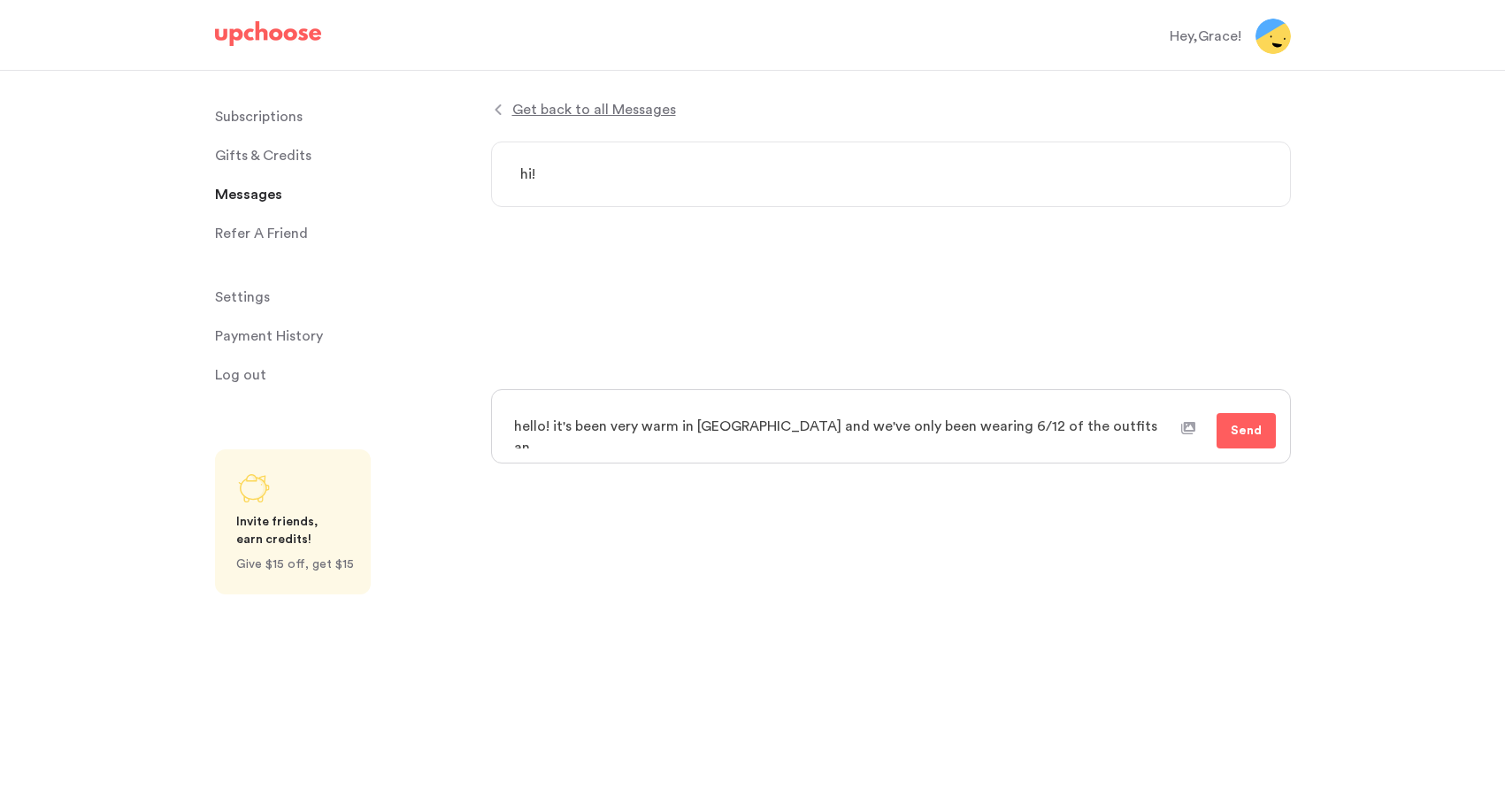
type textarea "hello! it's been very warm in los angeles and we've only been wearing 6/12 of t…"
drag, startPoint x: 769, startPoint y: 448, endPoint x: 737, endPoint y: 448, distance: 32.0
click at [737, 448] on textarea "hello! it's been very warm in los angeles and we've only been wearing 6/12 of t…" at bounding box center [841, 437] width 678 height 65
click at [931, 447] on textarea "hello! it's been very warm in los angeles and we've only been wearing 6/12 of t…" at bounding box center [841, 437] width 678 height 65
click at [939, 442] on textarea "hello! it's been very warm in los angeles and we've only been wearing 6/12 of t…" at bounding box center [841, 437] width 678 height 65
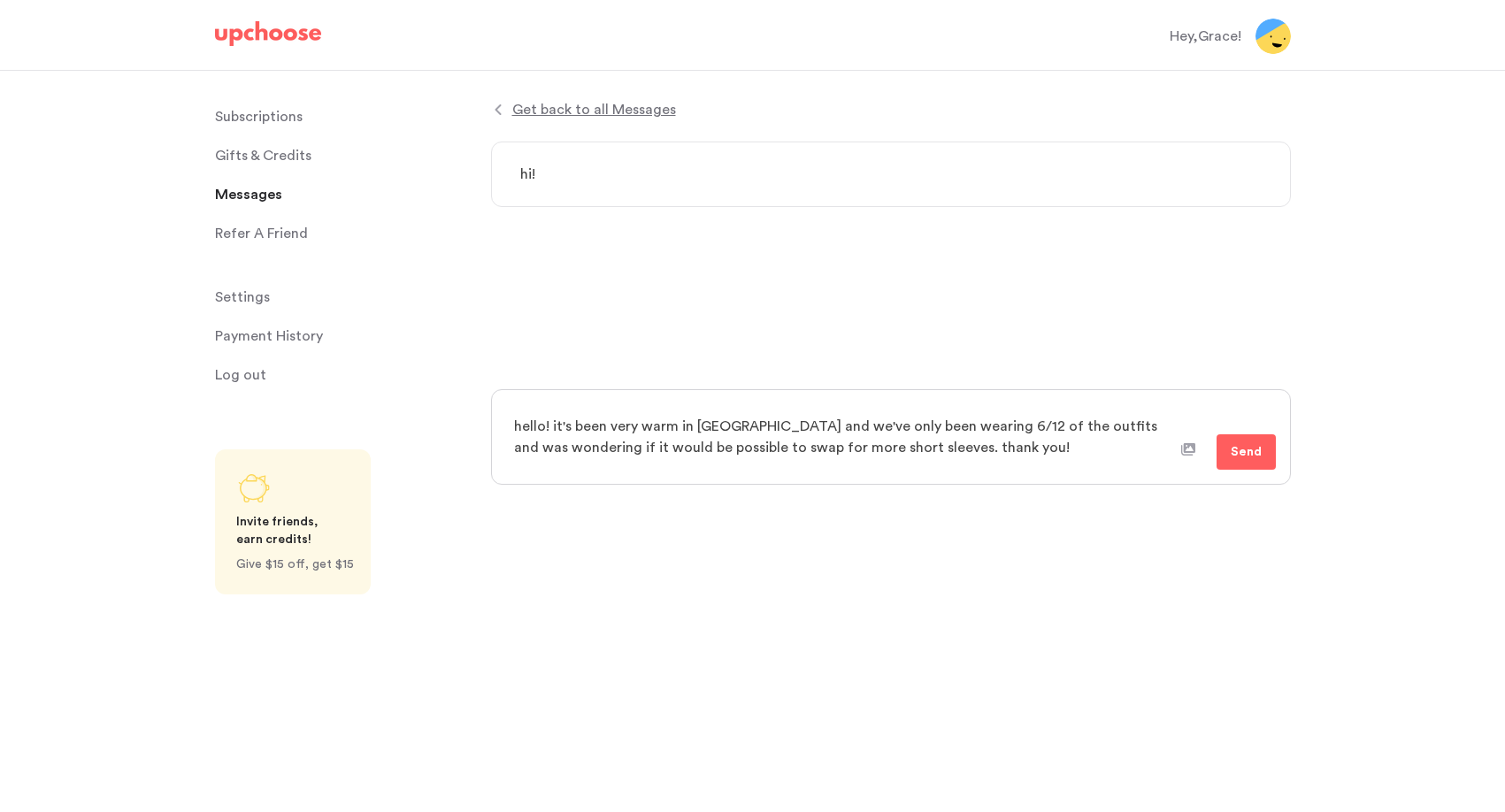
click at [950, 423] on textarea "hello! it's been very warm in los angeles and we've only been wearing 6/12 of t…" at bounding box center [841, 437] width 678 height 65
click at [1247, 459] on span "Send" at bounding box center [1245, 452] width 31 height 21
